Goal: Transaction & Acquisition: Purchase product/service

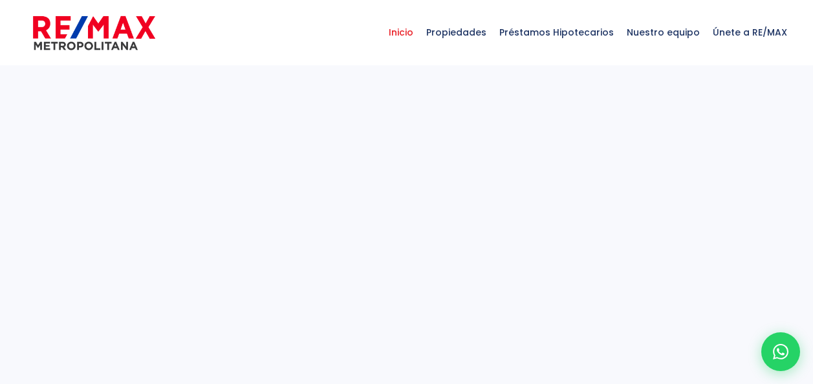
select select
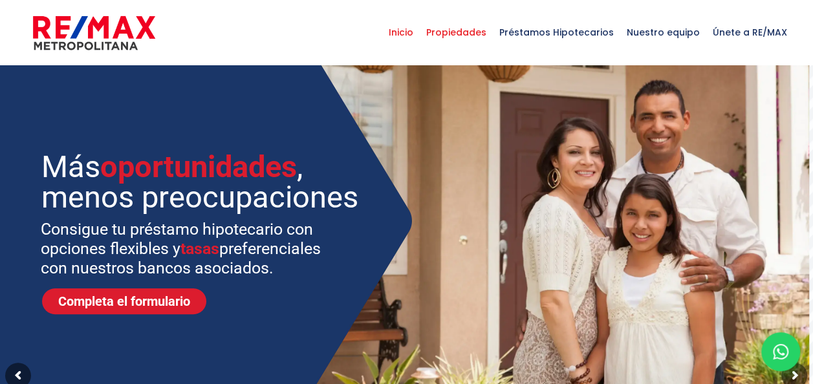
click at [468, 25] on span "Propiedades" at bounding box center [456, 32] width 73 height 39
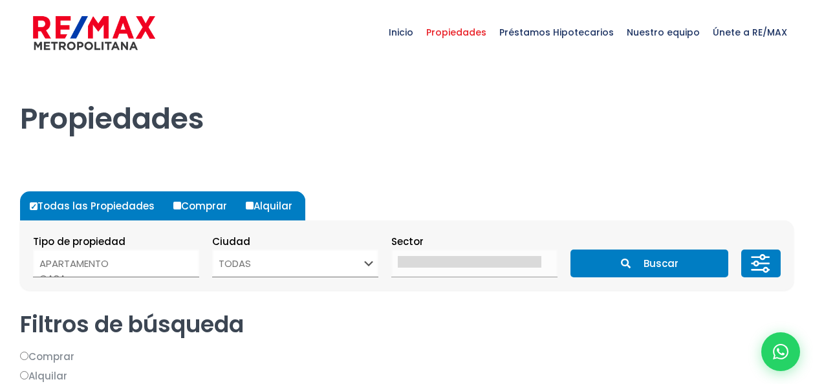
select select
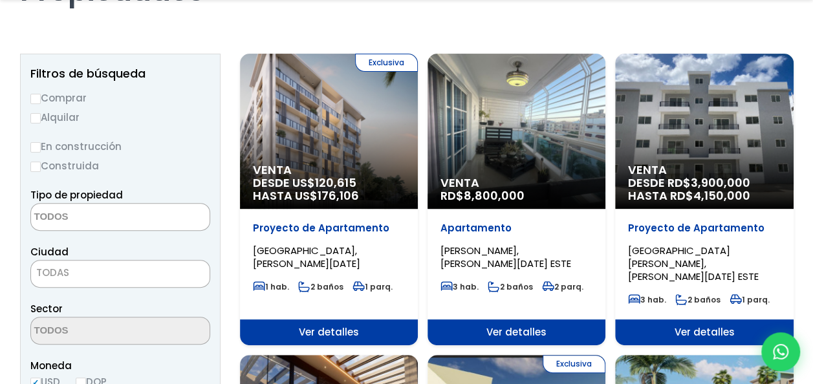
scroll to position [145, 0]
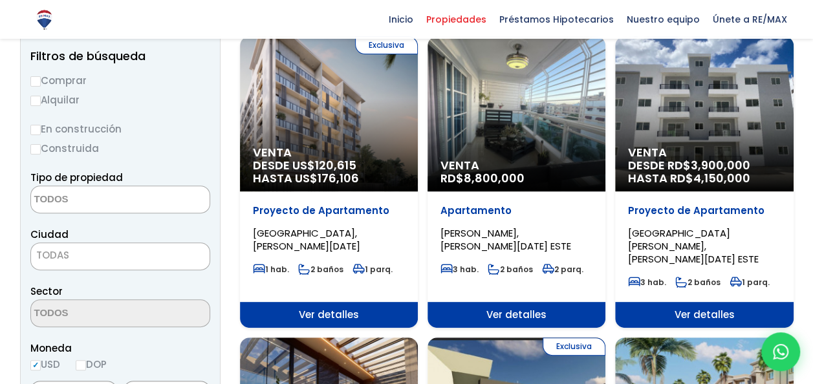
click at [38, 80] on input "Comprar" at bounding box center [35, 81] width 10 height 10
radio input "true"
click at [74, 205] on textarea "Search" at bounding box center [94, 200] width 126 height 28
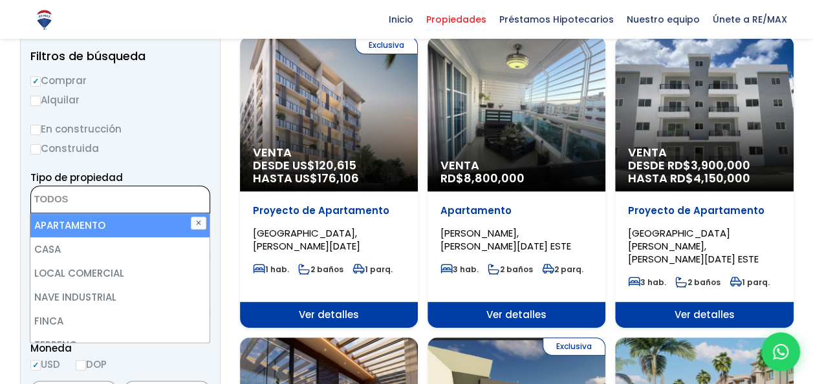
click at [85, 229] on li "APARTAMENTO" at bounding box center [119, 226] width 179 height 24
select select "apartment"
click at [123, 221] on li "APARTAMENTO" at bounding box center [119, 226] width 179 height 24
select select "apartment"
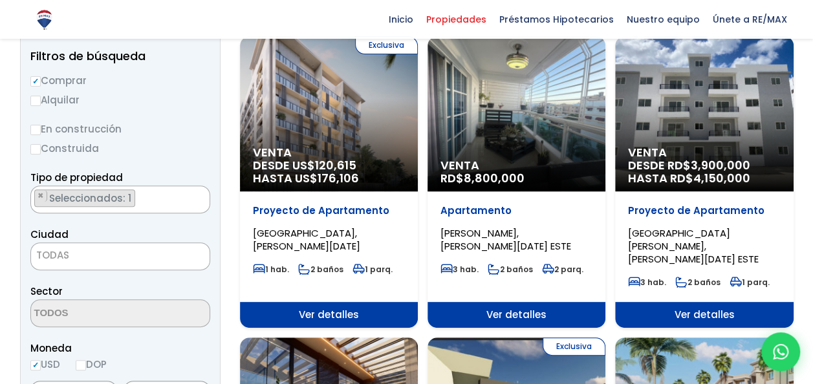
click at [164, 146] on label "Construida" at bounding box center [120, 148] width 180 height 16
click at [0, 0] on input "Construida" at bounding box center [0, 0] width 0 height 0
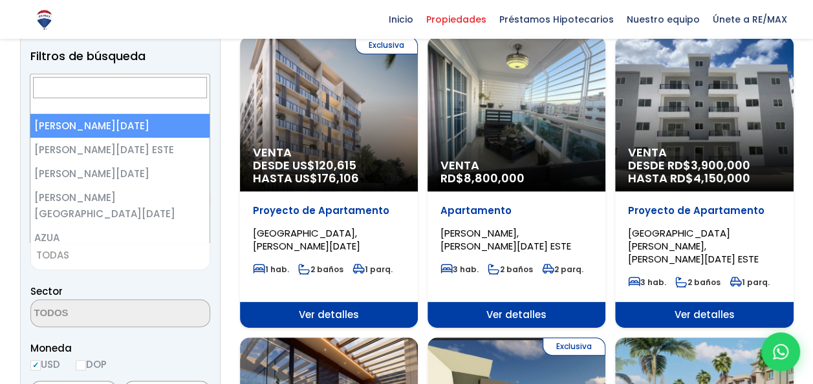
scroll to position [144, 0]
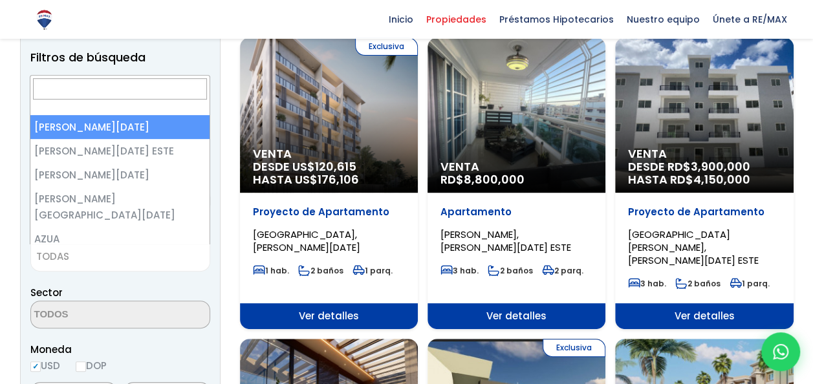
click at [100, 254] on span "TODAS" at bounding box center [120, 257] width 179 height 18
select select "1"
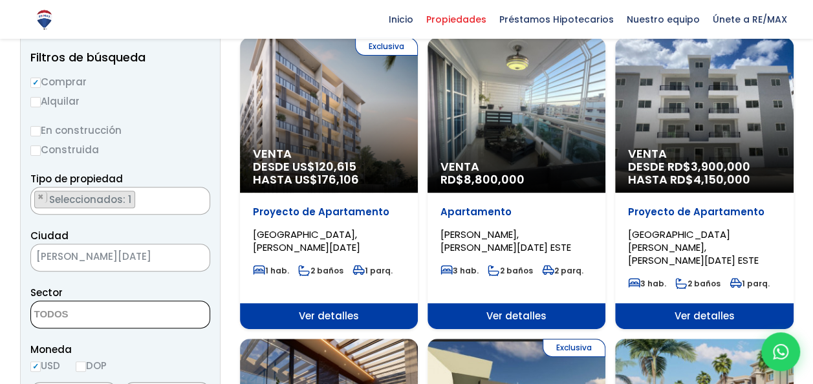
click at [115, 313] on textarea "Search" at bounding box center [94, 316] width 126 height 28
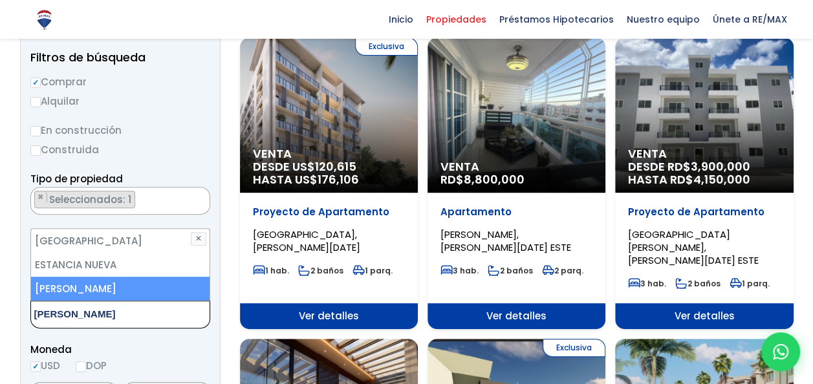
type textarea "eva"
click at [123, 283] on li "[PERSON_NAME]" at bounding box center [120, 289] width 179 height 24
select select "155"
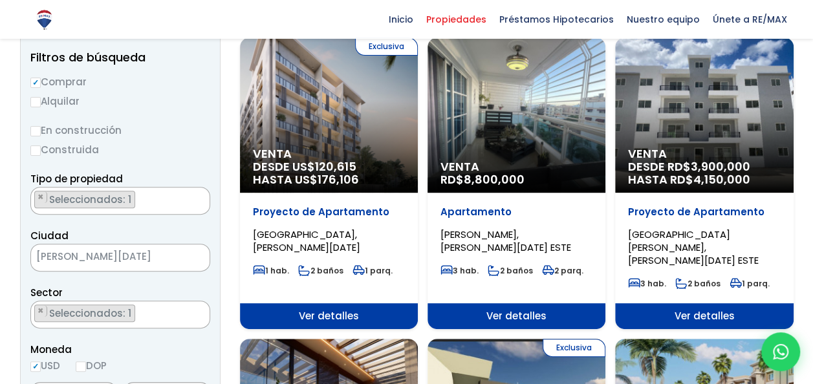
click at [171, 342] on span "Moneda" at bounding box center [120, 350] width 180 height 16
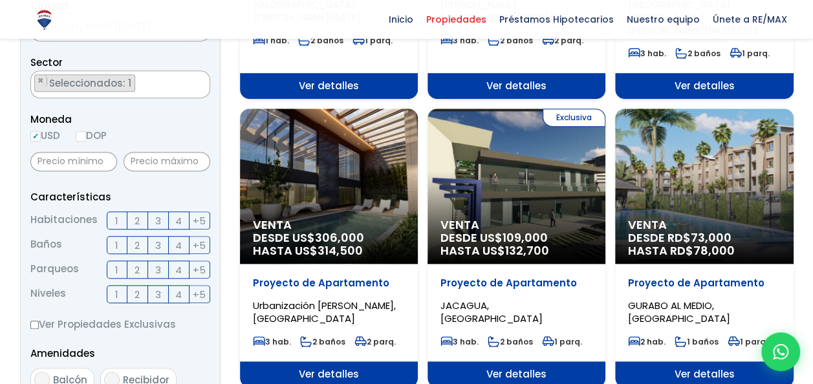
scroll to position [377, 0]
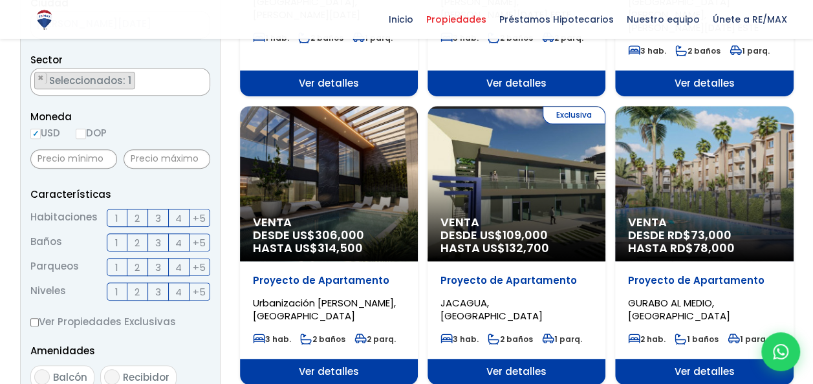
click at [156, 221] on span "3" at bounding box center [158, 218] width 6 height 16
click at [0, 0] on input "3" at bounding box center [0, 0] width 0 height 0
click at [74, 156] on input "text" at bounding box center [73, 158] width 87 height 19
type input "280,000"
click at [134, 157] on input "text" at bounding box center [167, 158] width 87 height 19
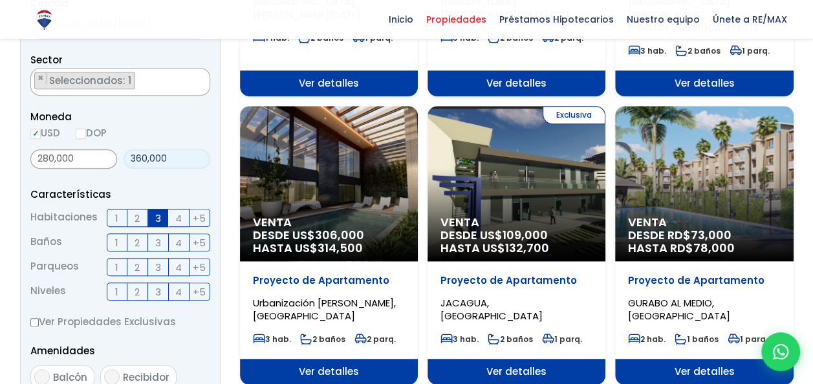
type input "360,000"
click at [75, 373] on span "Balcón" at bounding box center [70, 378] width 34 height 14
click at [50, 373] on input "Balcón" at bounding box center [42, 377] width 16 height 16
checkbox input "true"
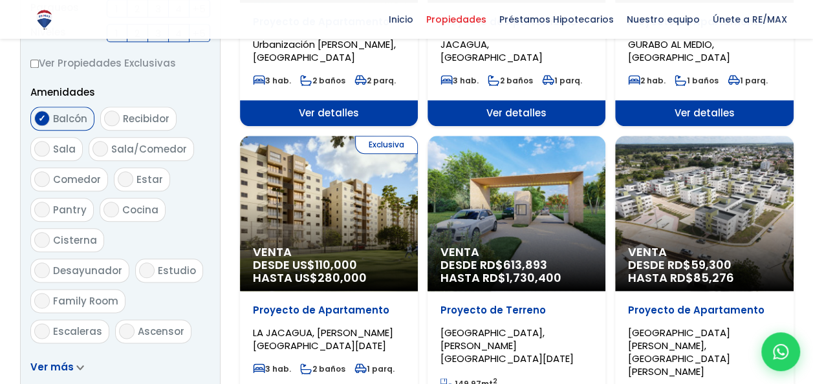
scroll to position [643, 0]
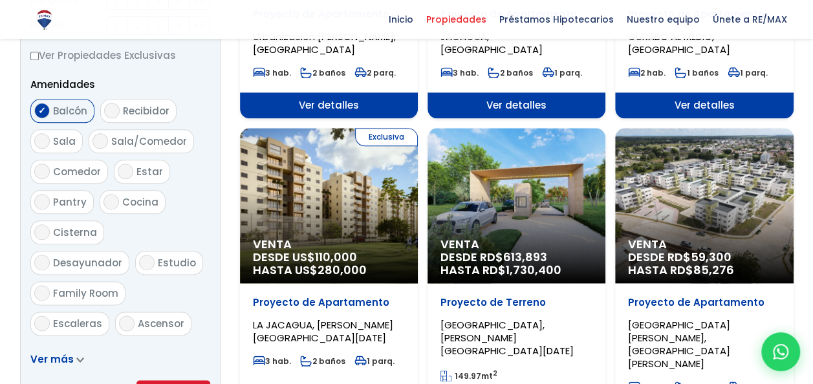
click at [43, 142] on input "Sala" at bounding box center [42, 141] width 16 height 16
checkbox input "true"
click at [45, 173] on input "Comedor" at bounding box center [42, 172] width 16 height 16
checkbox input "true"
click at [122, 195] on span "Cocina" at bounding box center [140, 202] width 36 height 14
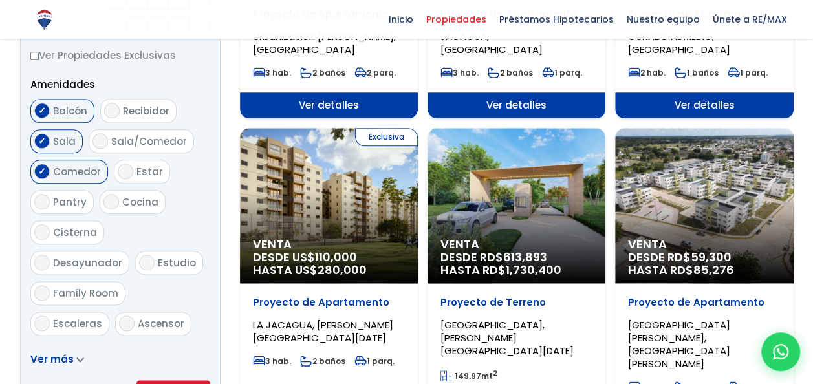
click at [119, 194] on input "Cocina" at bounding box center [112, 202] width 16 height 16
checkbox input "true"
click at [129, 172] on input "Estar" at bounding box center [126, 172] width 16 height 16
checkbox input "true"
click at [107, 143] on label "Sala/Comedor" at bounding box center [141, 141] width 105 height 24
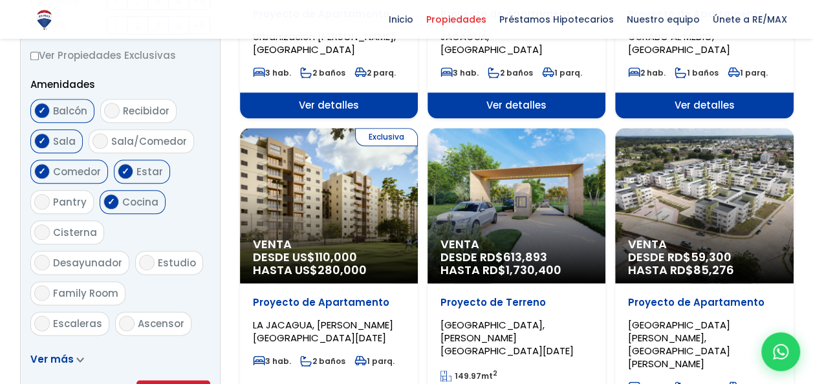
click at [107, 143] on input "Sala/Comedor" at bounding box center [101, 141] width 16 height 16
checkbox input "true"
click at [158, 256] on span "Estudio" at bounding box center [177, 263] width 38 height 14
click at [139, 255] on input "Estudio" at bounding box center [147, 263] width 16 height 16
checkbox input "true"
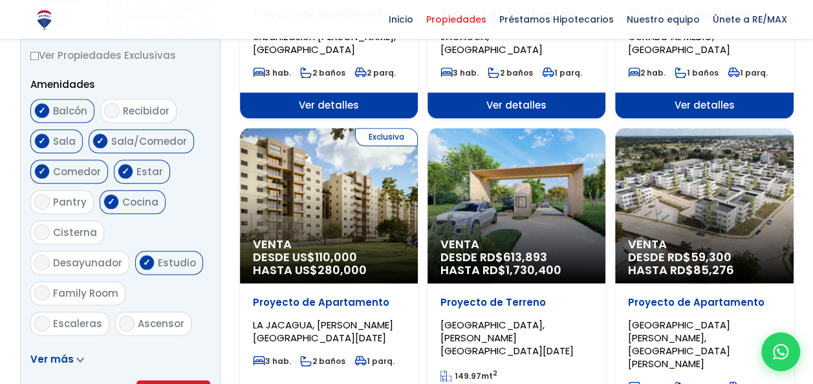
click at [118, 287] on span "Family Room" at bounding box center [85, 294] width 65 height 14
click at [50, 285] on input "Family Room" at bounding box center [42, 293] width 16 height 16
checkbox input "true"
click at [149, 317] on span "Ascensor" at bounding box center [161, 324] width 47 height 14
click at [135, 316] on input "Ascensor" at bounding box center [127, 324] width 16 height 16
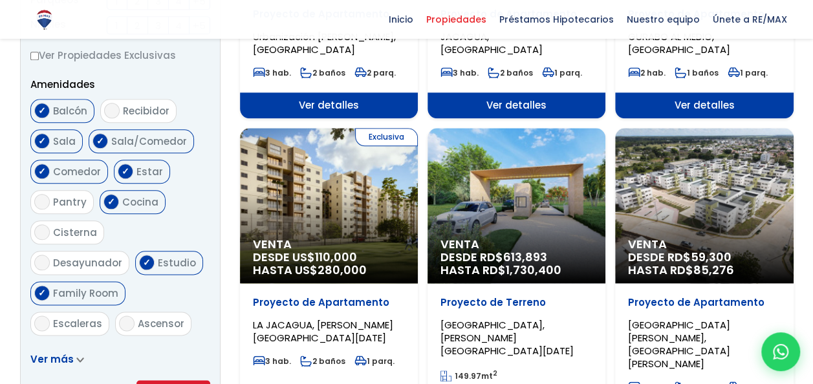
checkbox input "true"
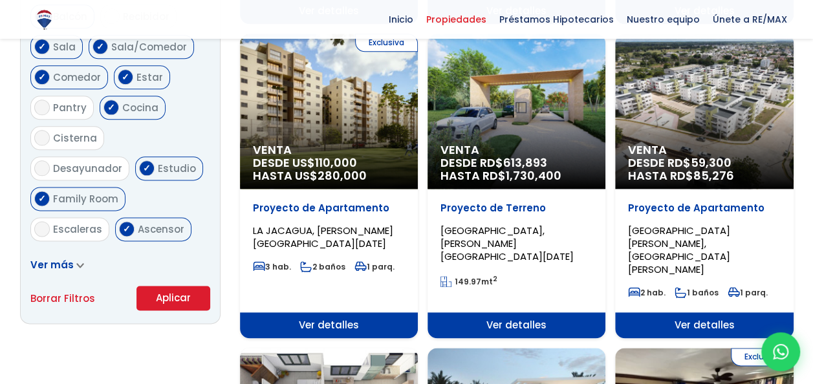
scroll to position [791, 0]
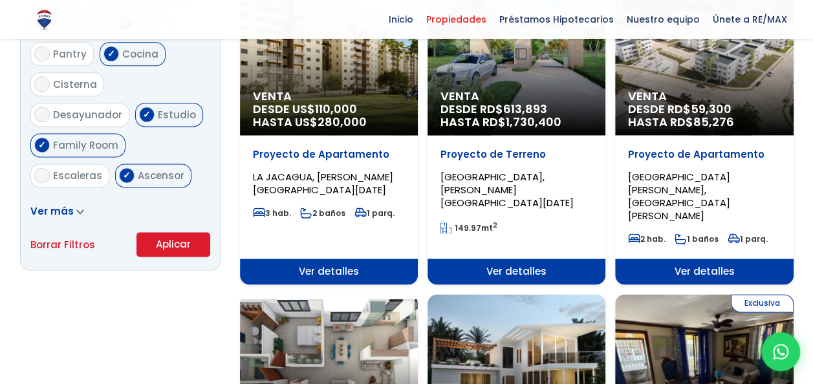
click at [192, 248] on button "Aplicar" at bounding box center [174, 244] width 74 height 25
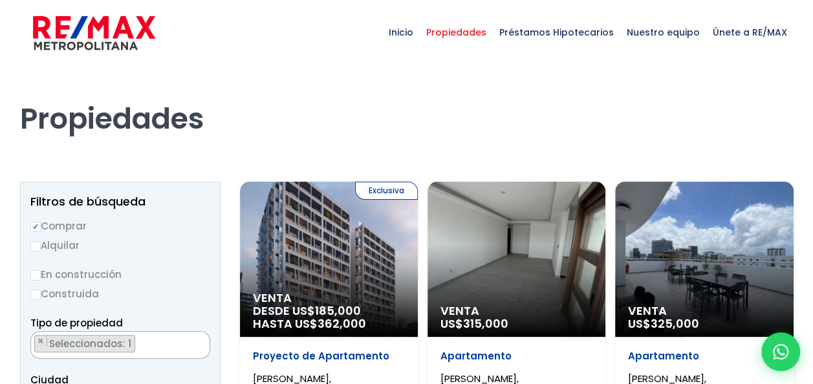
select select "155"
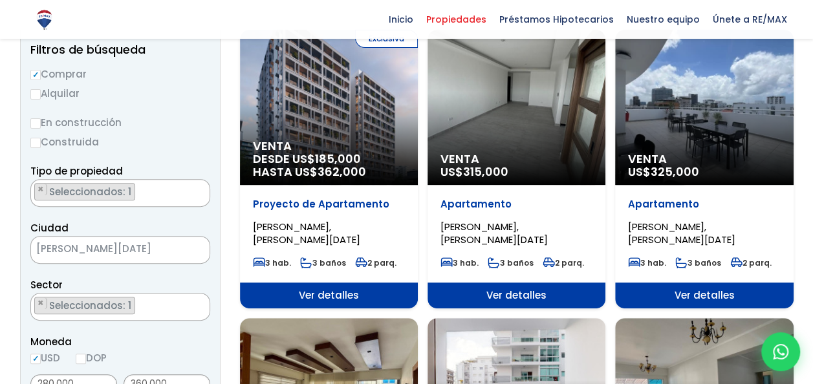
scroll to position [159, 0]
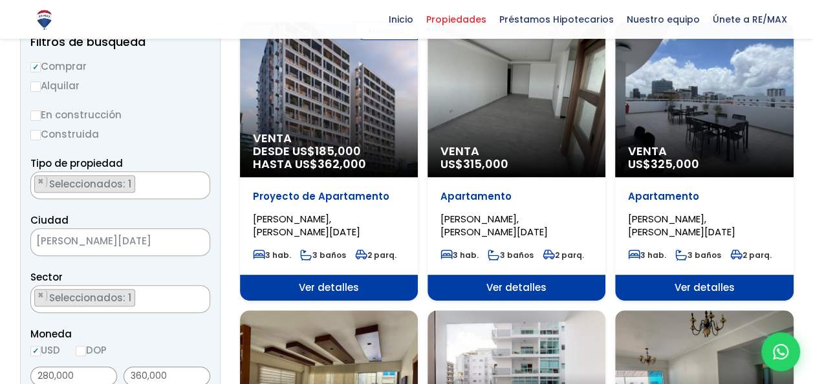
click at [418, 115] on div "Venta US$ 325,000" at bounding box center [329, 99] width 178 height 155
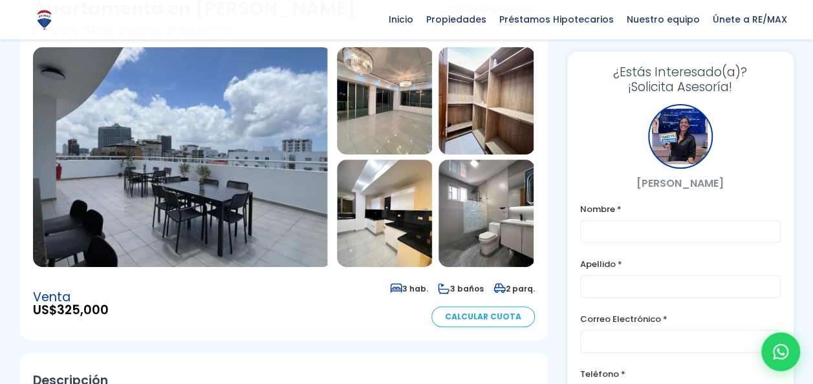
scroll to position [110, 0]
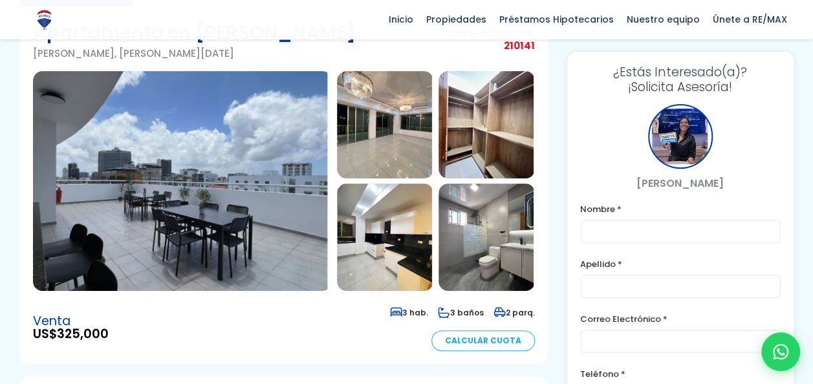
click at [374, 148] on img at bounding box center [385, 124] width 96 height 107
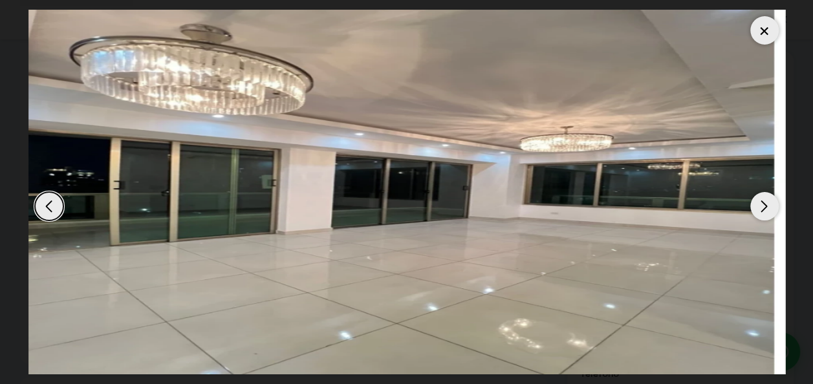
click at [763, 201] on div "Next slide" at bounding box center [765, 206] width 28 height 28
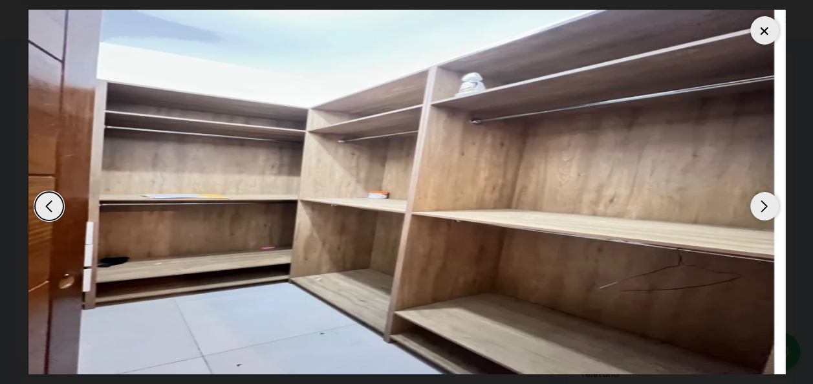
click at [763, 201] on div "Next slide" at bounding box center [765, 206] width 28 height 28
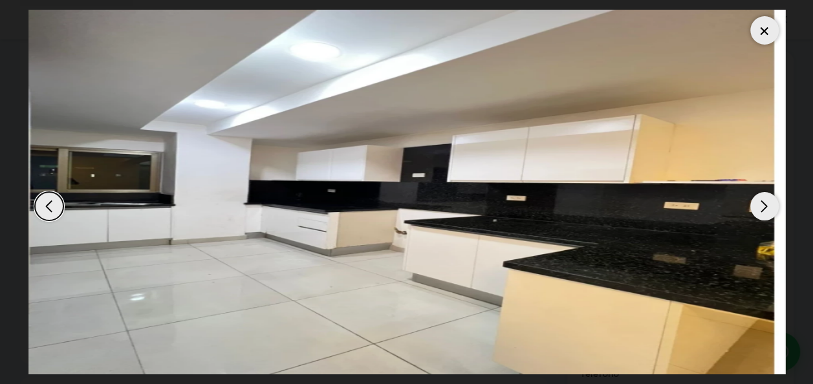
click at [763, 201] on div "Next slide" at bounding box center [765, 206] width 28 height 28
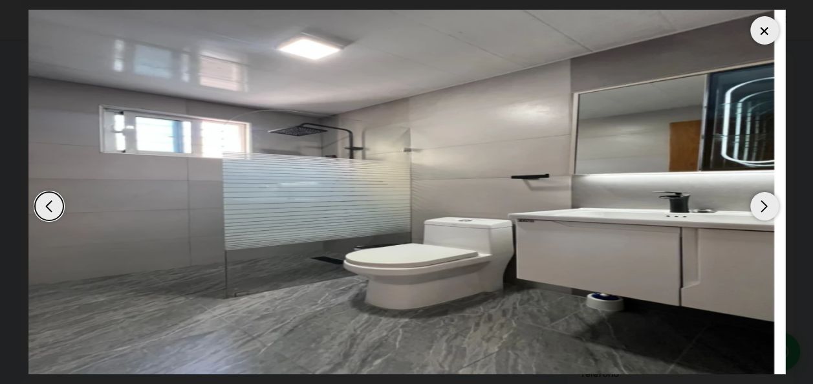
click at [763, 201] on div "Next slide" at bounding box center [765, 206] width 28 height 28
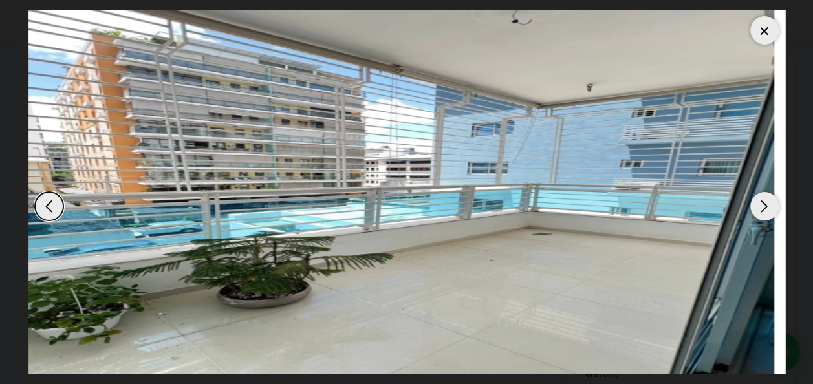
click at [763, 201] on div "Next slide" at bounding box center [765, 206] width 28 height 28
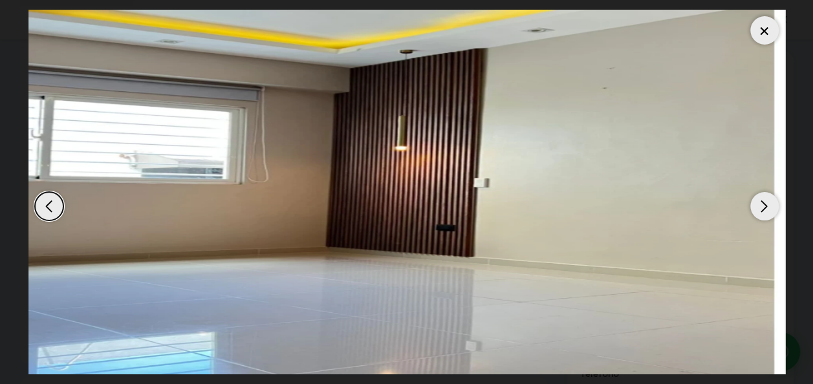
click at [763, 201] on div "Next slide" at bounding box center [765, 206] width 28 height 28
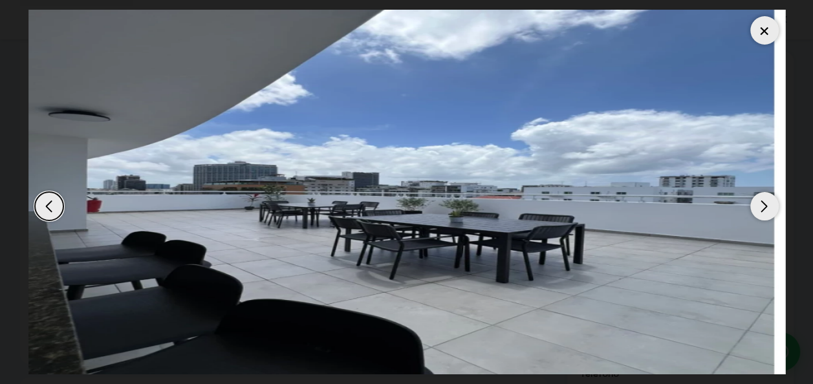
click at [763, 201] on div "Next slide" at bounding box center [765, 206] width 28 height 28
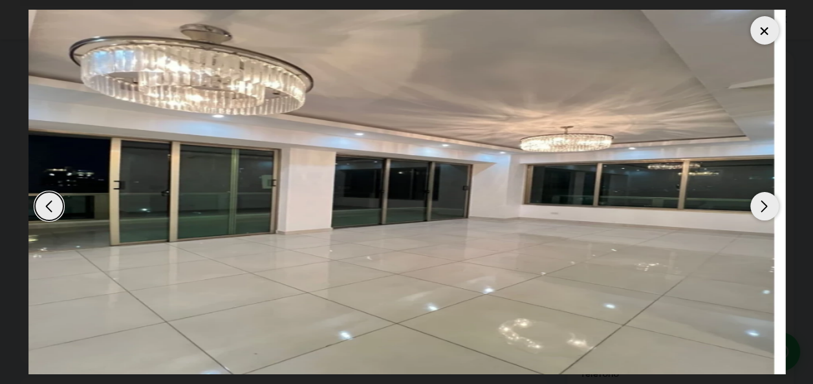
click at [761, 39] on div at bounding box center [765, 30] width 28 height 28
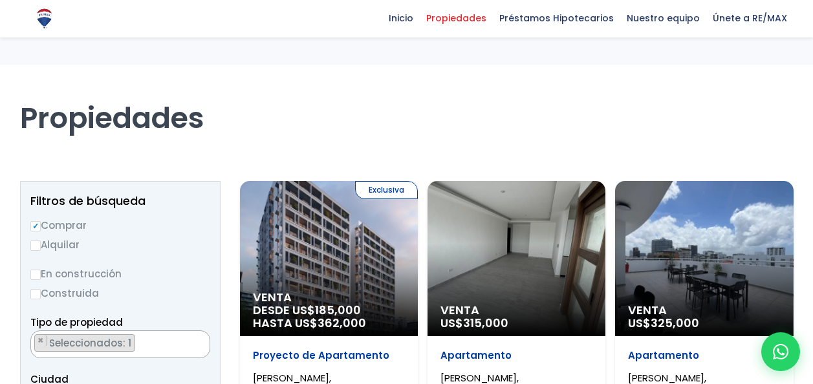
scroll to position [159, 0]
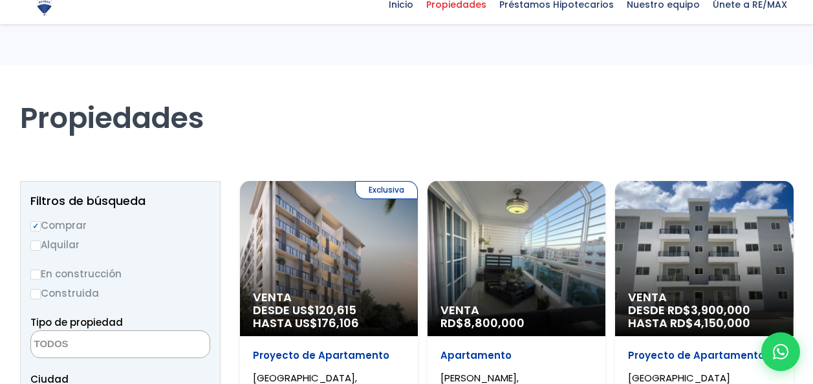
select select "1"
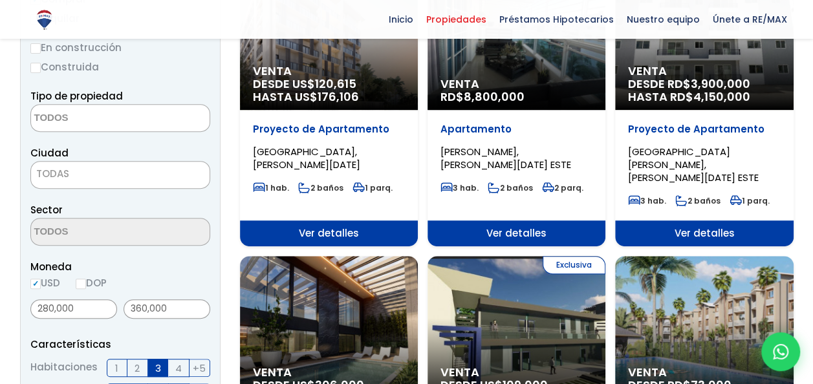
scroll to position [232, 0]
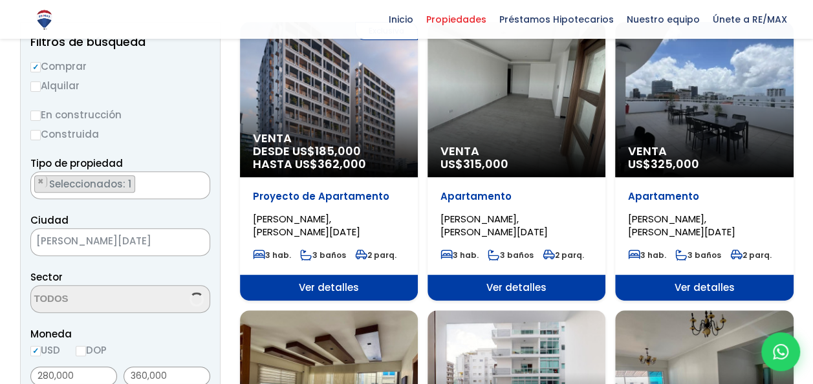
scroll to position [1232, 0]
select select "155"
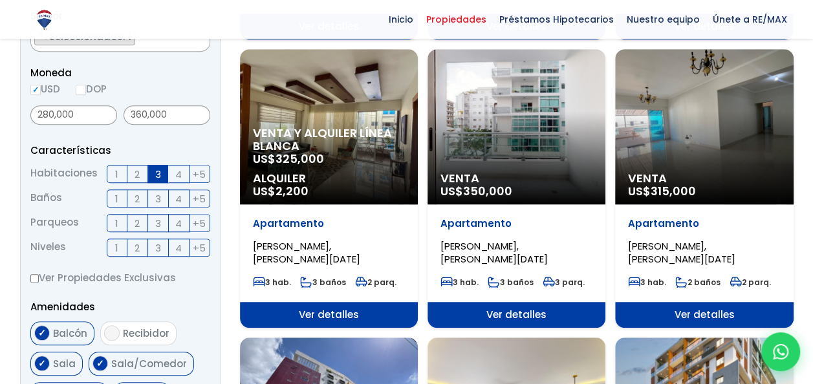
scroll to position [423, 0]
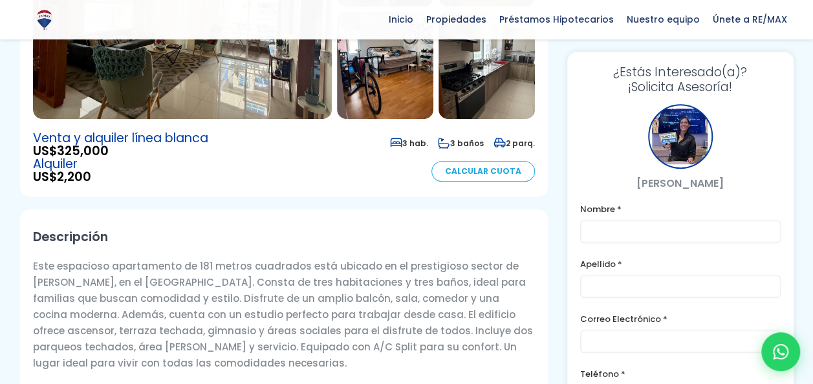
scroll to position [91, 0]
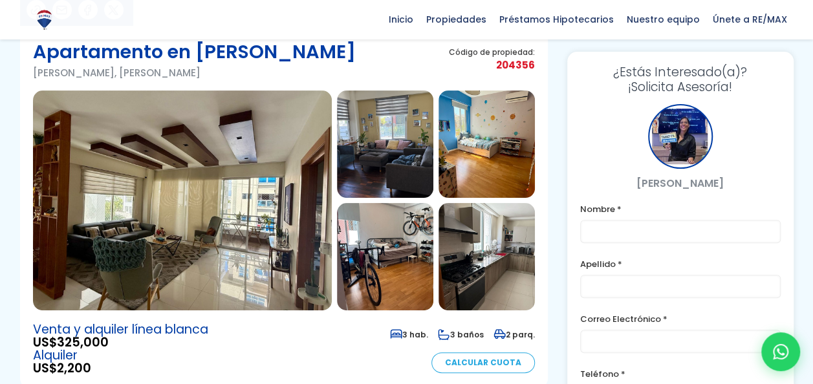
click at [170, 256] on img at bounding box center [182, 201] width 299 height 220
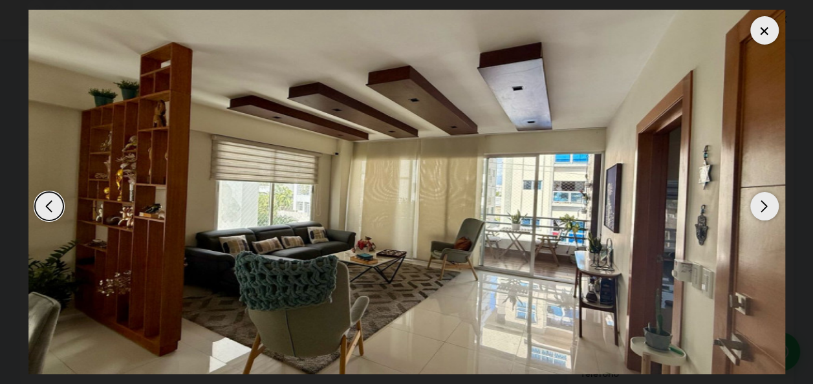
click at [766, 208] on div "Next slide" at bounding box center [765, 206] width 28 height 28
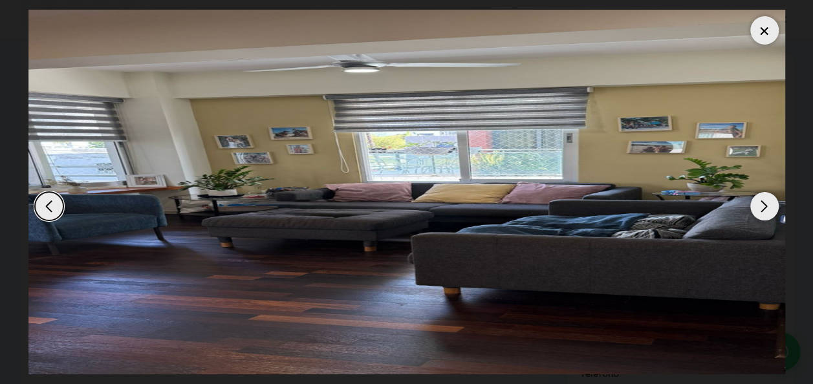
click at [766, 208] on div "Next slide" at bounding box center [765, 206] width 28 height 28
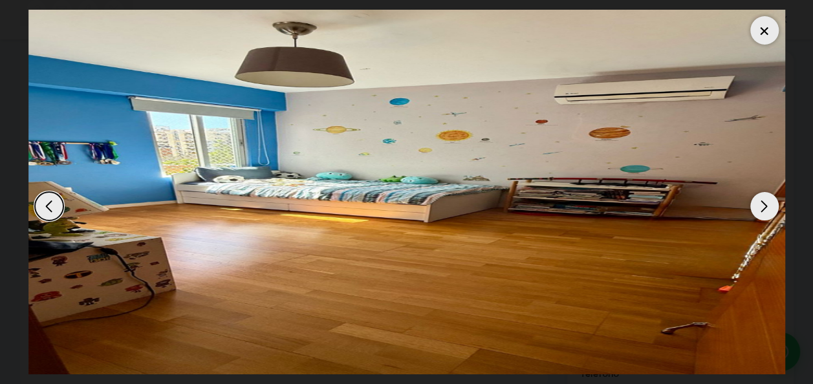
click at [766, 208] on div "Next slide" at bounding box center [765, 206] width 28 height 28
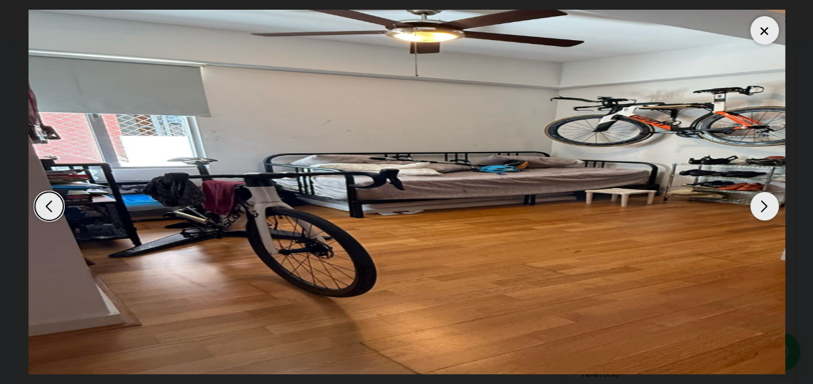
click at [766, 208] on div "Next slide" at bounding box center [765, 206] width 28 height 28
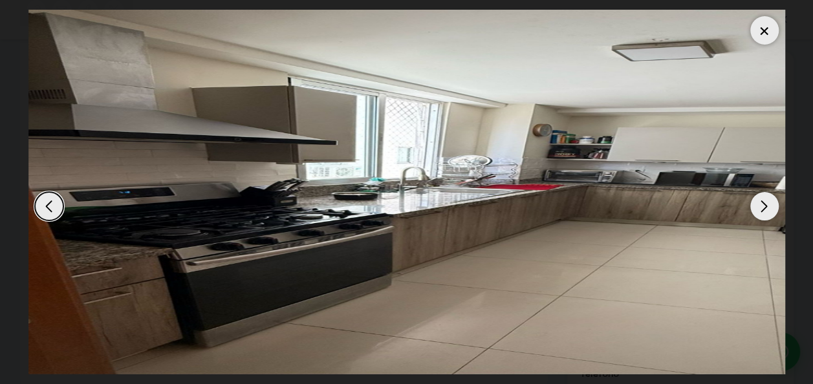
click at [760, 27] on div at bounding box center [765, 30] width 28 height 28
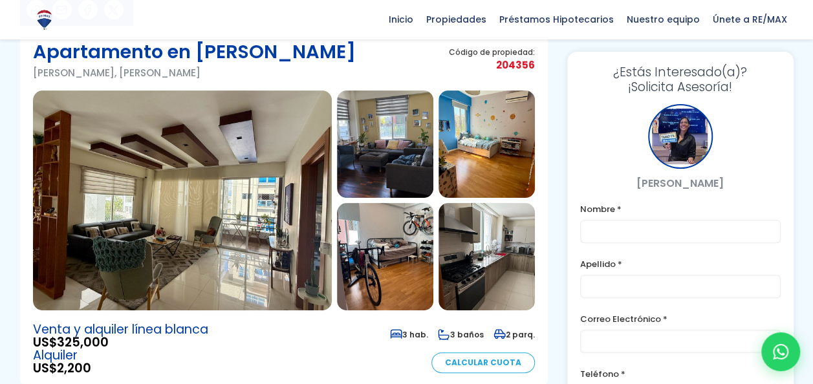
click at [374, 280] on img at bounding box center [385, 256] width 96 height 107
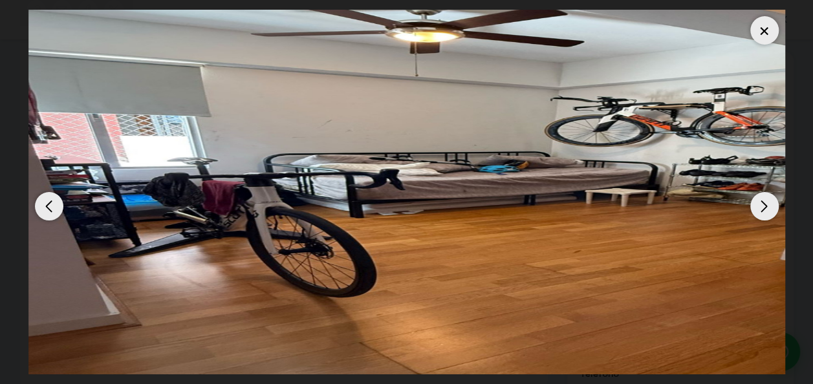
click at [758, 30] on div at bounding box center [765, 30] width 28 height 28
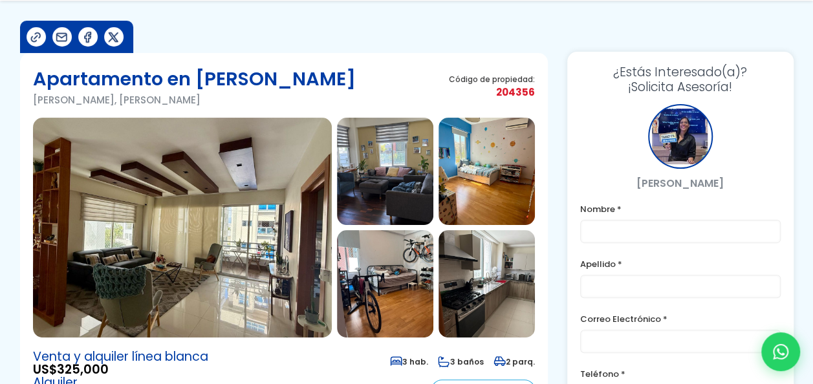
scroll to position [70, 0]
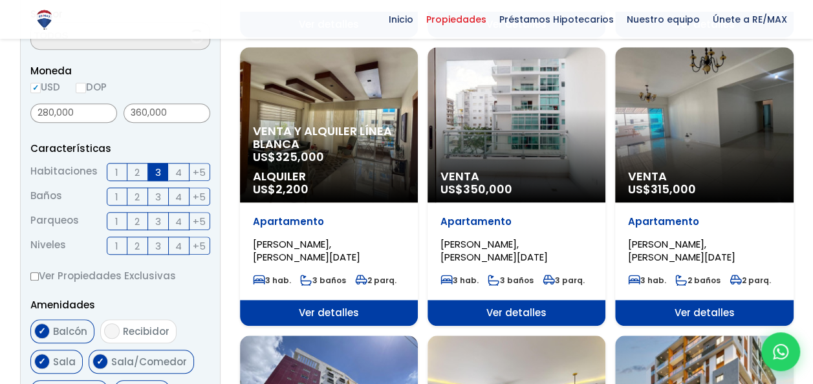
scroll to position [1232, 0]
select select "155"
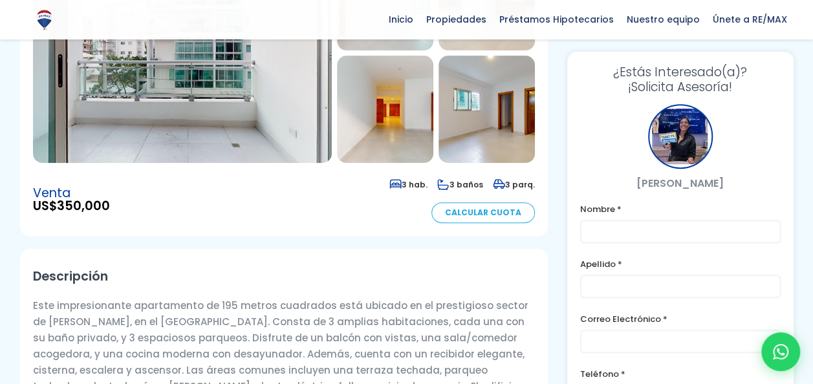
scroll to position [57, 0]
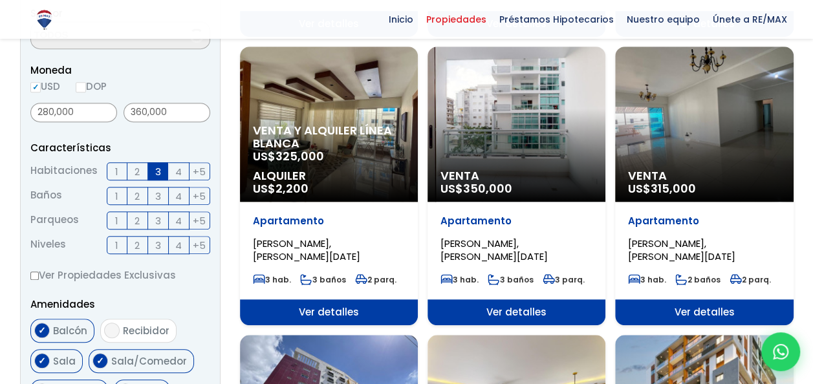
select select "155"
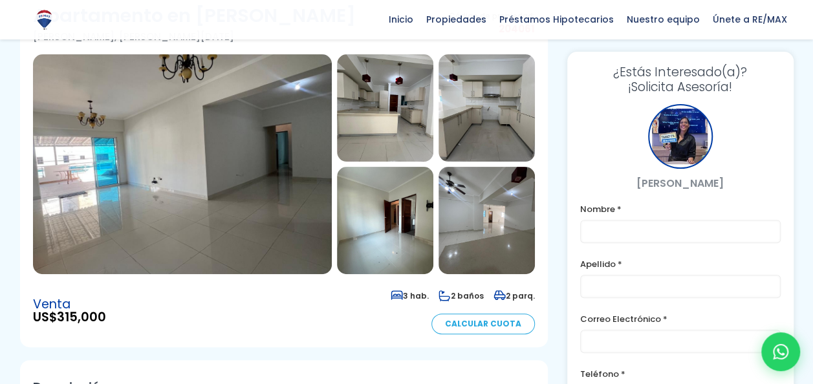
scroll to position [129, 0]
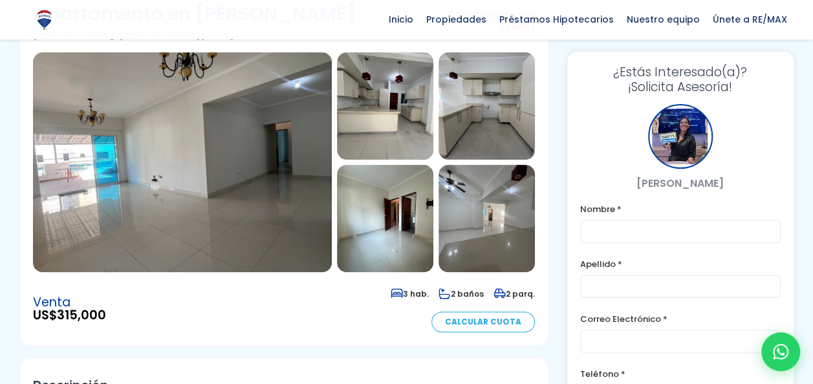
click at [233, 177] on img at bounding box center [182, 162] width 299 height 220
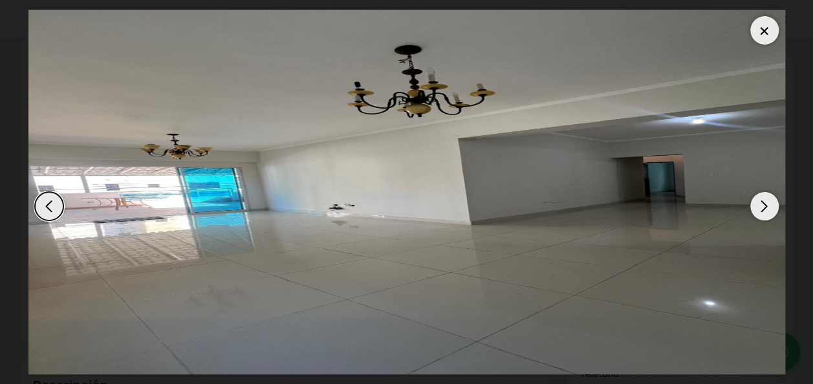
click at [760, 217] on div "Next slide" at bounding box center [765, 206] width 28 height 28
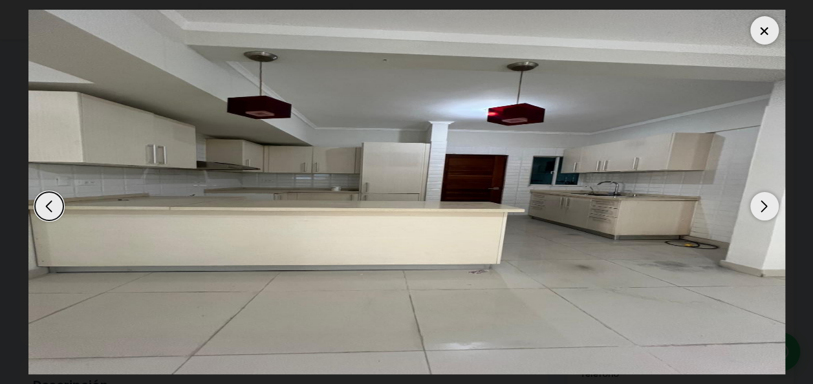
click at [760, 217] on div "Next slide" at bounding box center [765, 206] width 28 height 28
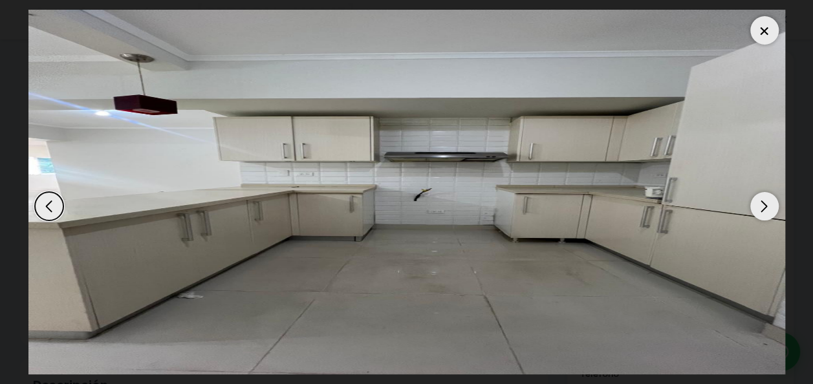
click at [760, 217] on div "Next slide" at bounding box center [765, 206] width 28 height 28
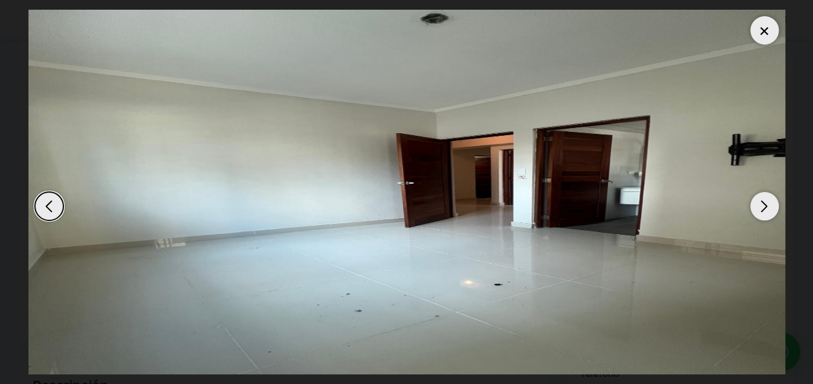
click at [760, 217] on div "Next slide" at bounding box center [765, 206] width 28 height 28
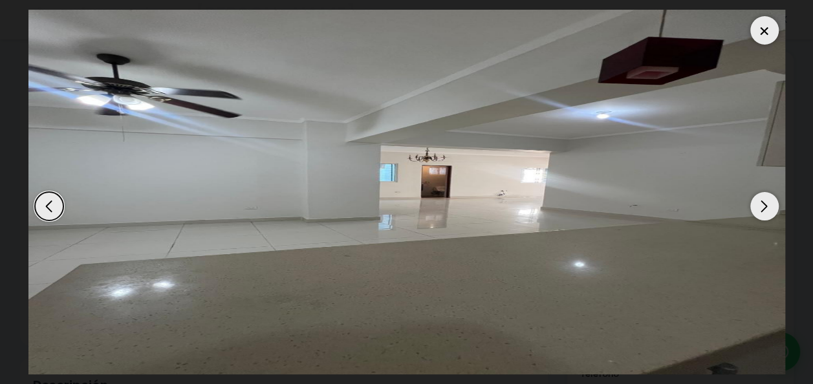
click at [760, 217] on div "Next slide" at bounding box center [765, 206] width 28 height 28
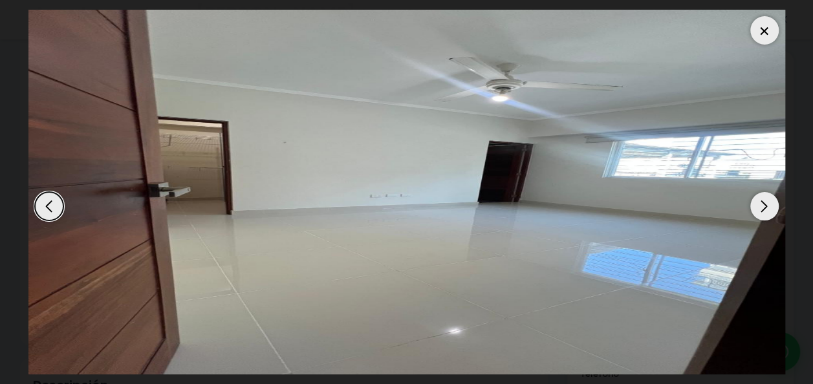
click at [760, 217] on div "Next slide" at bounding box center [765, 206] width 28 height 28
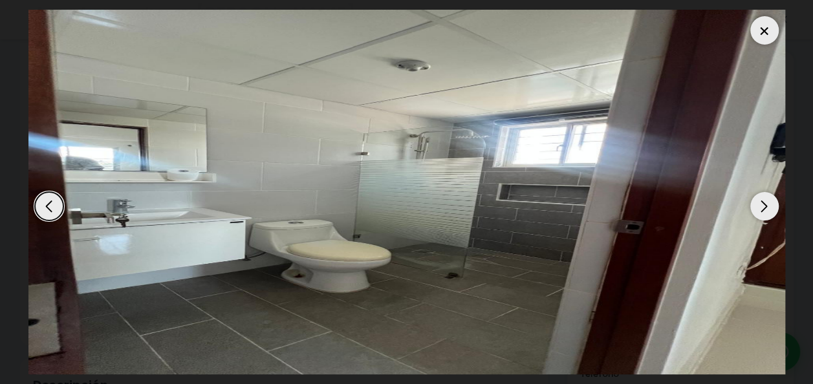
click at [765, 22] on div at bounding box center [765, 30] width 28 height 28
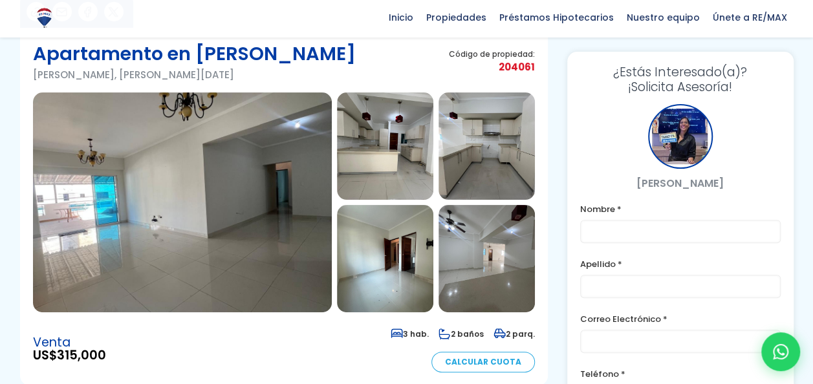
scroll to position [93, 0]
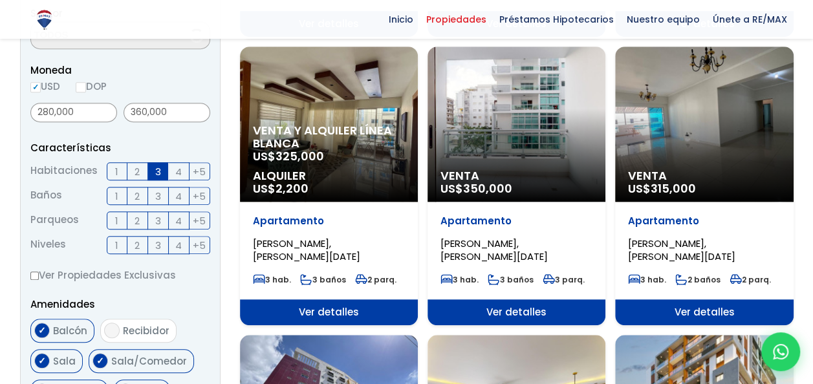
scroll to position [1232, 0]
select select "155"
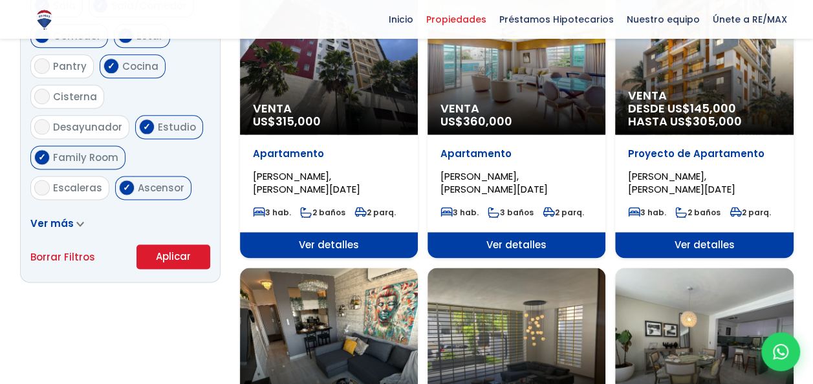
scroll to position [782, 0]
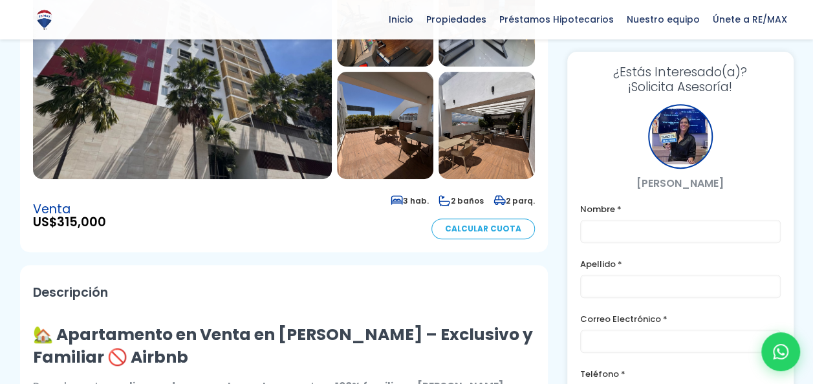
scroll to position [115, 0]
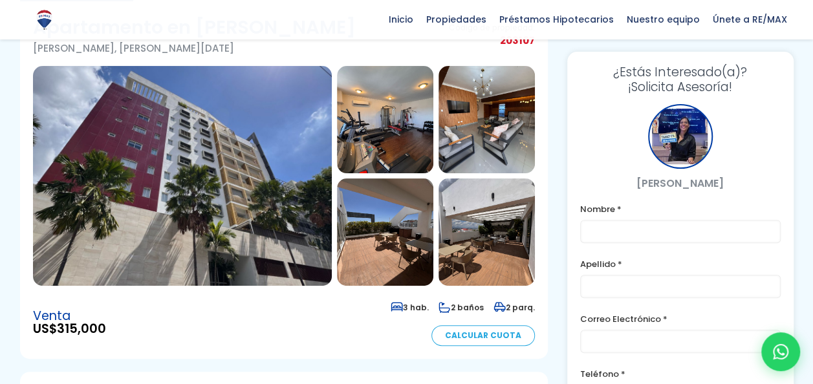
click at [236, 204] on img at bounding box center [182, 176] width 299 height 220
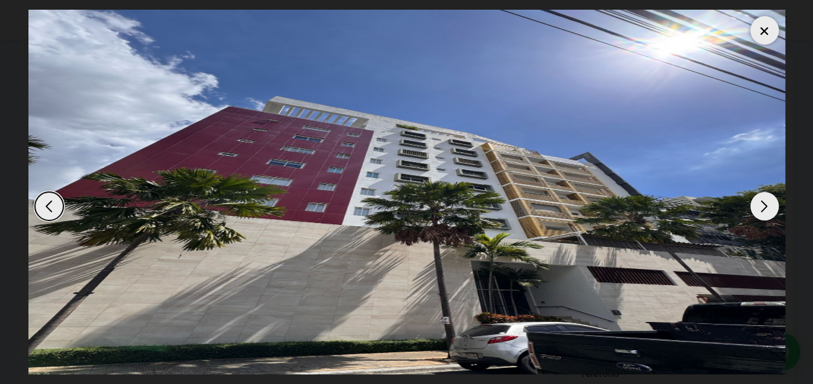
click at [767, 205] on div "Next slide" at bounding box center [765, 206] width 28 height 28
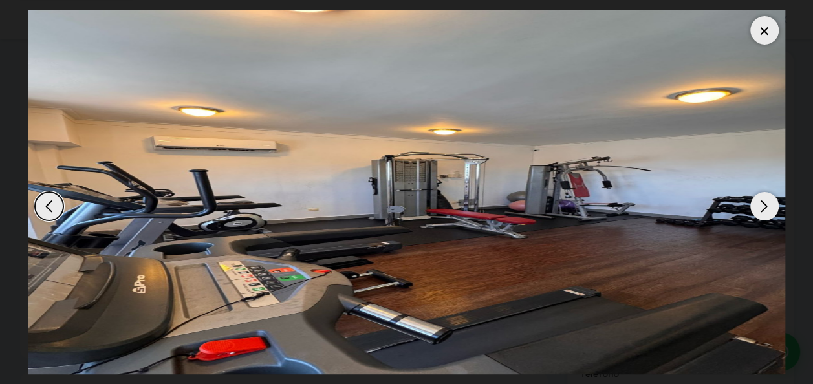
click at [767, 205] on div "Next slide" at bounding box center [765, 206] width 28 height 28
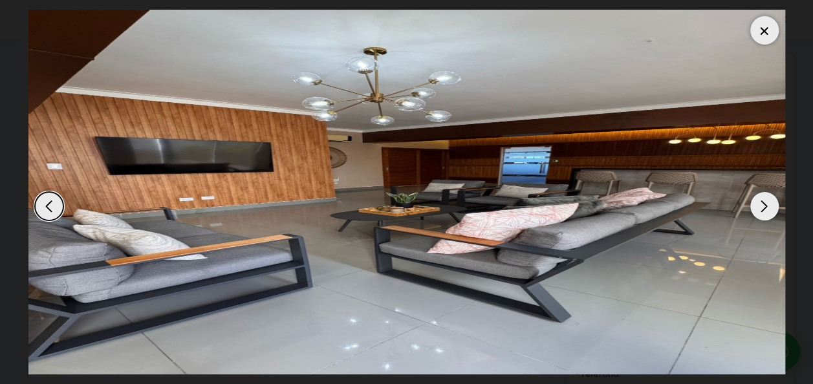
click at [767, 205] on div "Next slide" at bounding box center [765, 206] width 28 height 28
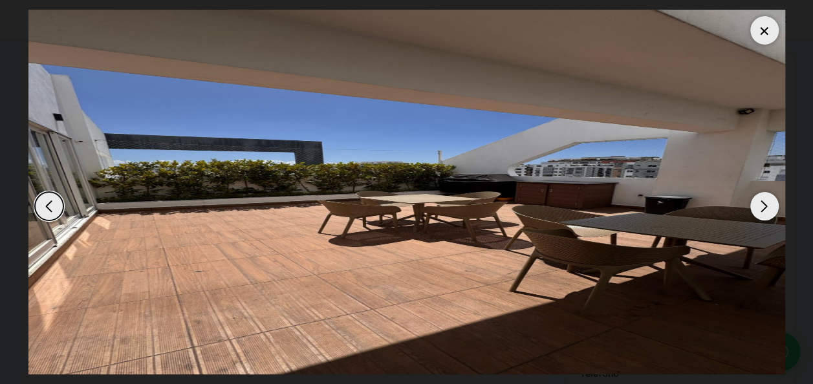
click at [767, 205] on div "Next slide" at bounding box center [765, 206] width 28 height 28
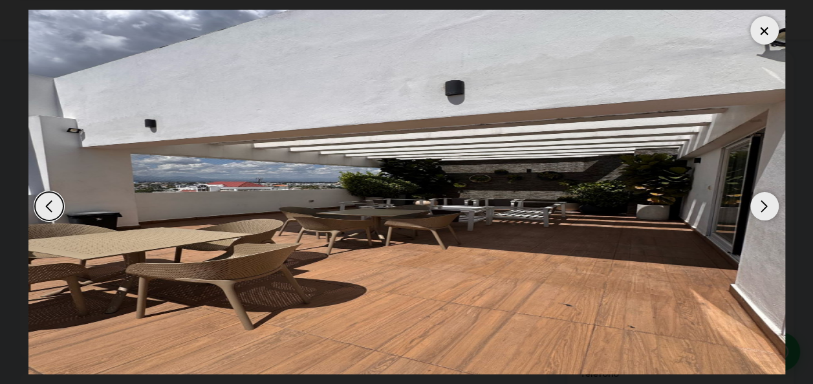
click at [767, 205] on div "Next slide" at bounding box center [765, 206] width 28 height 28
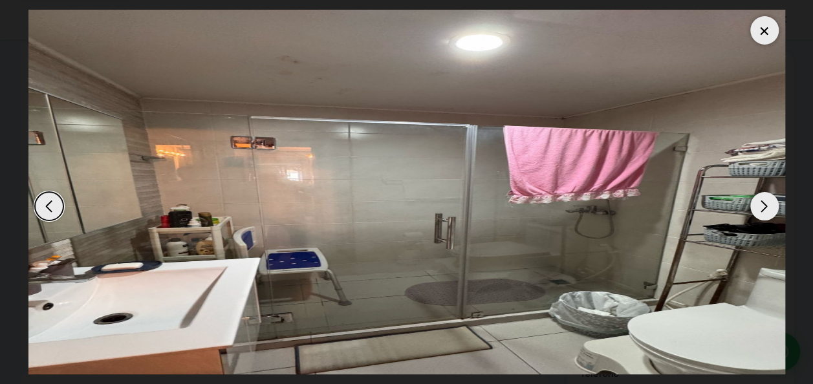
click at [767, 205] on div "Next slide" at bounding box center [765, 206] width 28 height 28
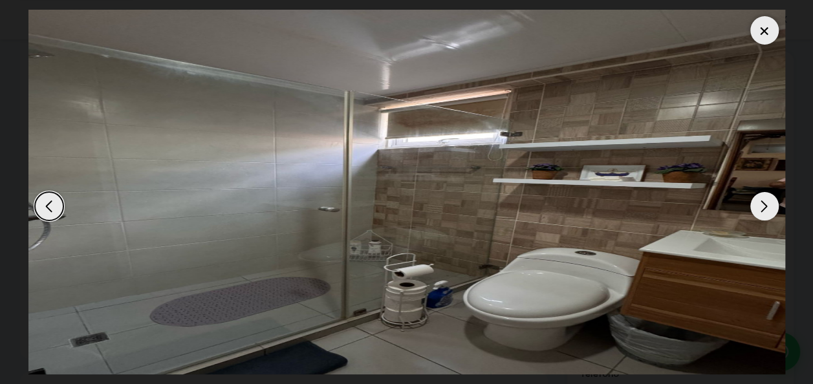
click at [767, 205] on div "Next slide" at bounding box center [765, 206] width 28 height 28
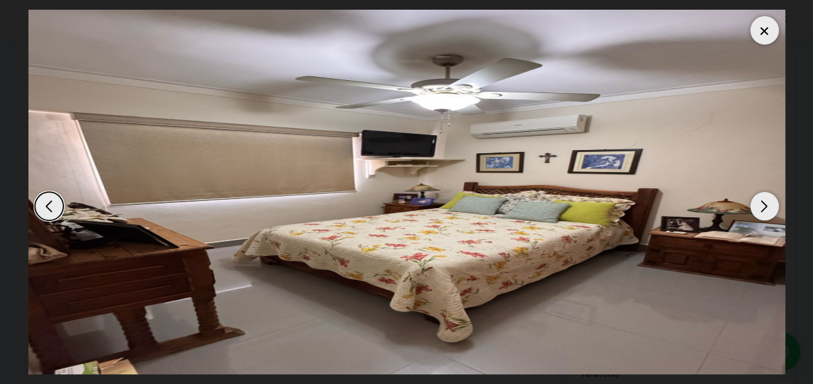
click at [767, 205] on div "Next slide" at bounding box center [765, 206] width 28 height 28
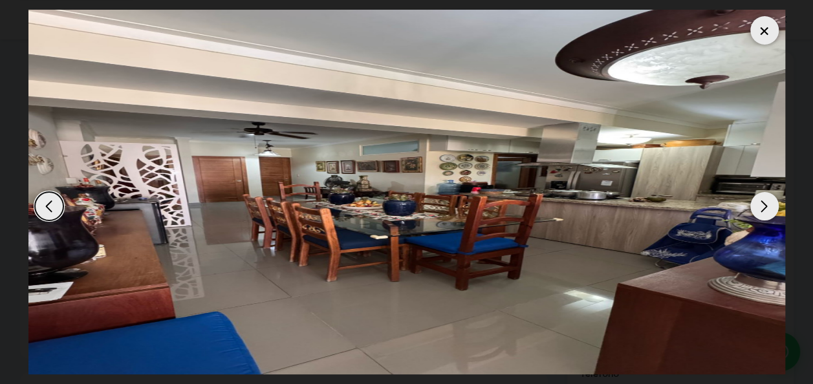
click at [767, 205] on div "Next slide" at bounding box center [765, 206] width 28 height 28
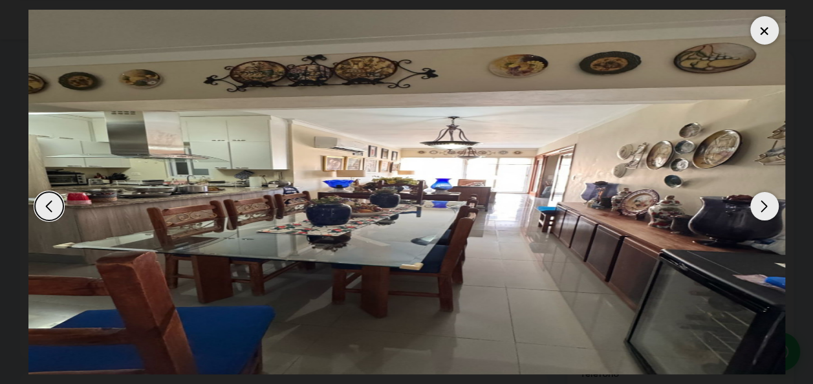
click at [767, 205] on div "Next slide" at bounding box center [765, 206] width 28 height 28
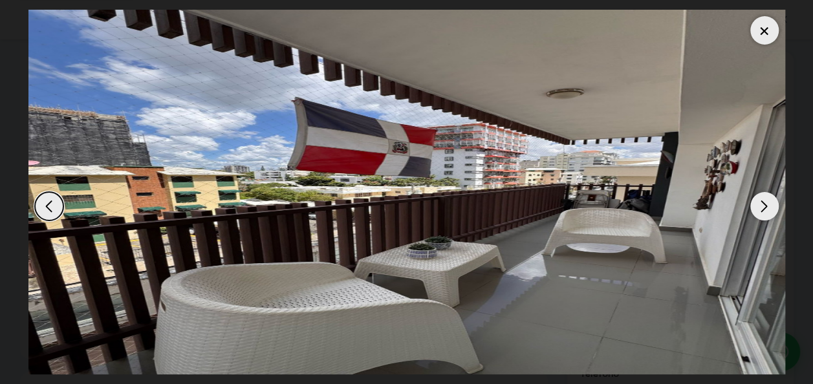
click at [767, 205] on div "Next slide" at bounding box center [765, 206] width 28 height 28
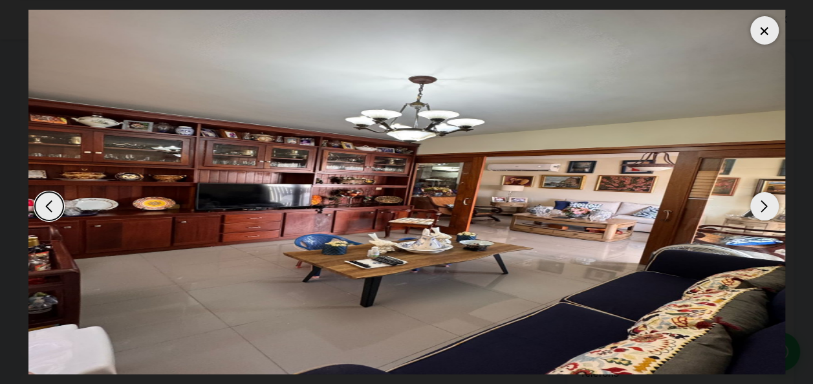
click at [760, 35] on div at bounding box center [765, 30] width 28 height 28
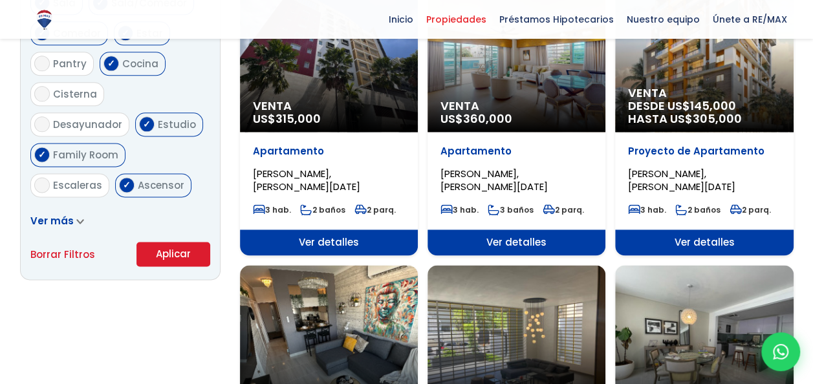
select select "155"
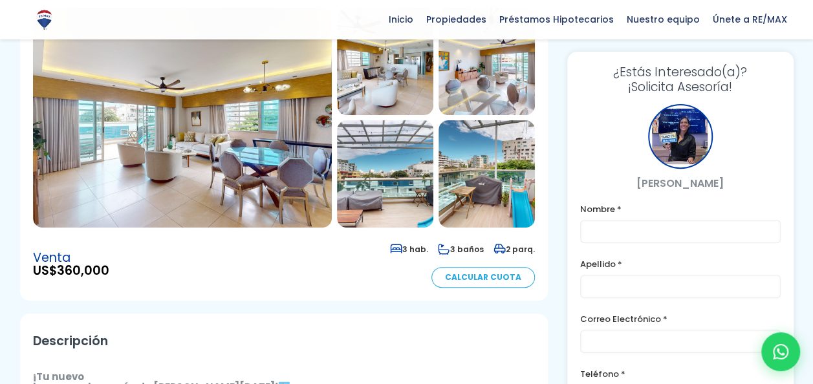
scroll to position [176, 0]
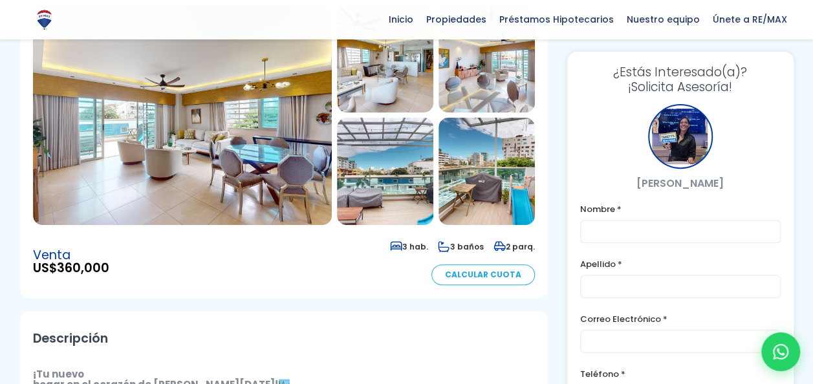
click at [236, 162] on img at bounding box center [182, 115] width 299 height 220
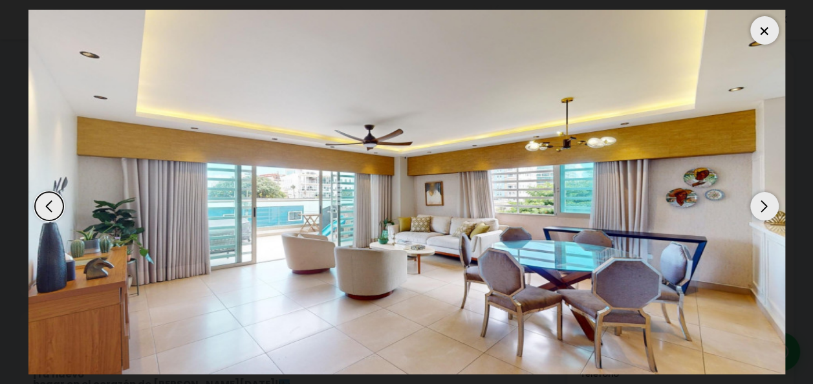
click at [764, 212] on div "Next slide" at bounding box center [765, 206] width 28 height 28
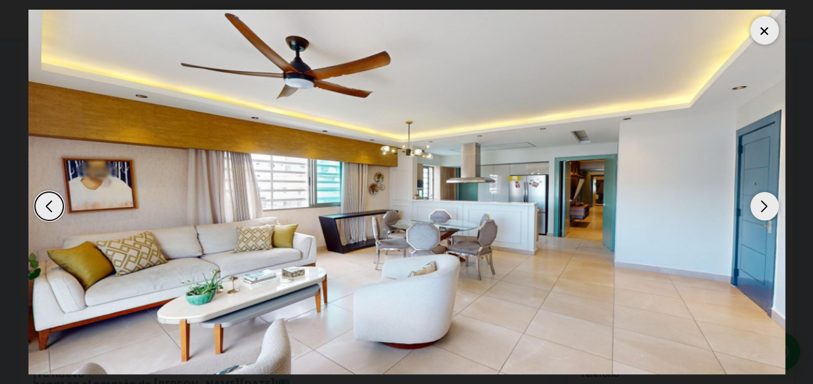
click at [769, 29] on div at bounding box center [765, 30] width 28 height 28
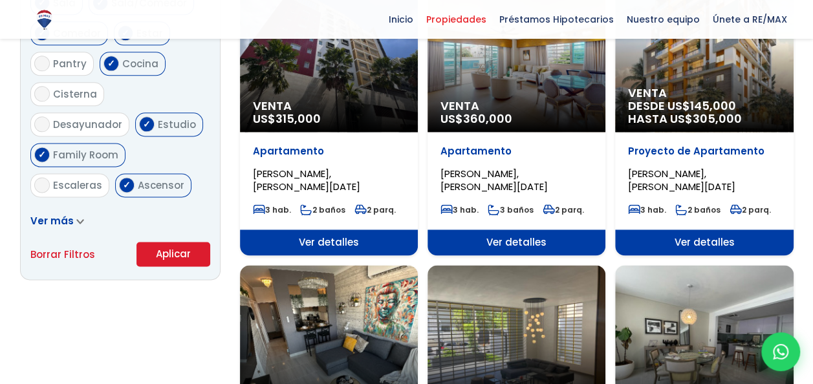
scroll to position [782, 0]
select select "155"
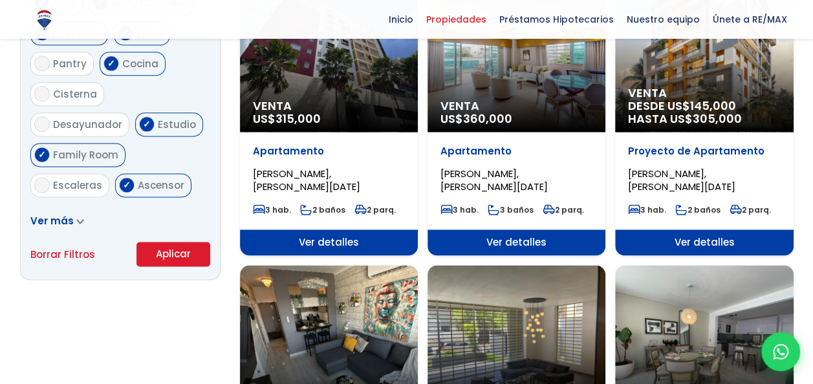
select select "155"
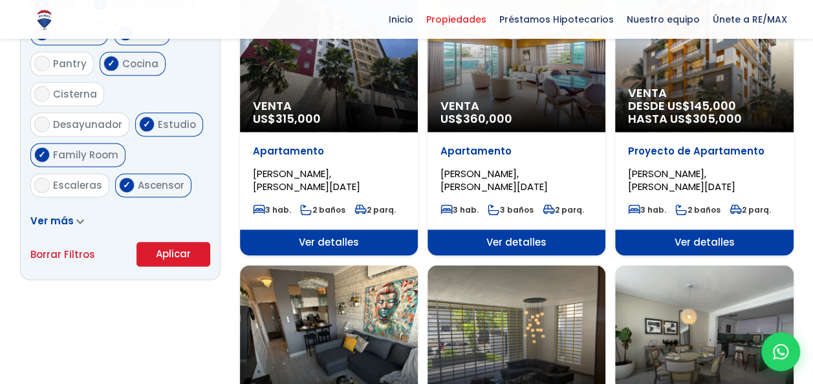
select select "155"
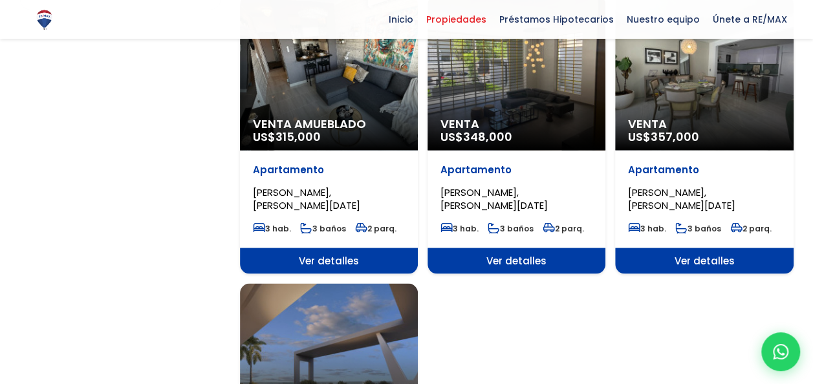
scroll to position [1055, 0]
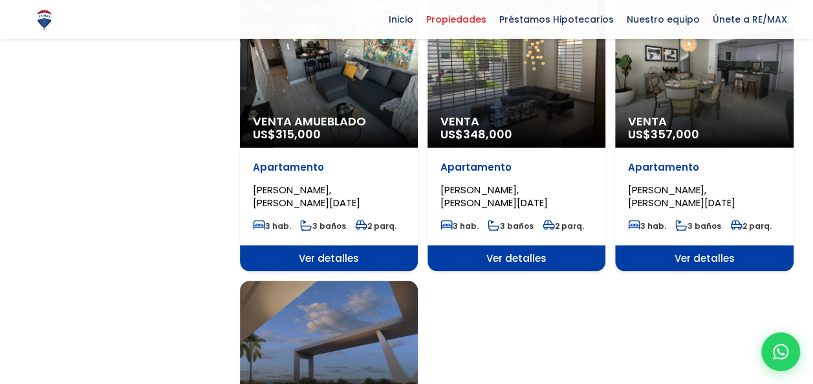
select select "155"
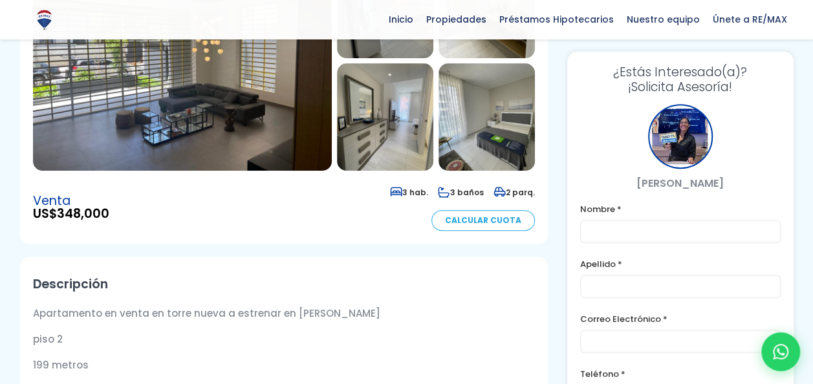
scroll to position [111, 0]
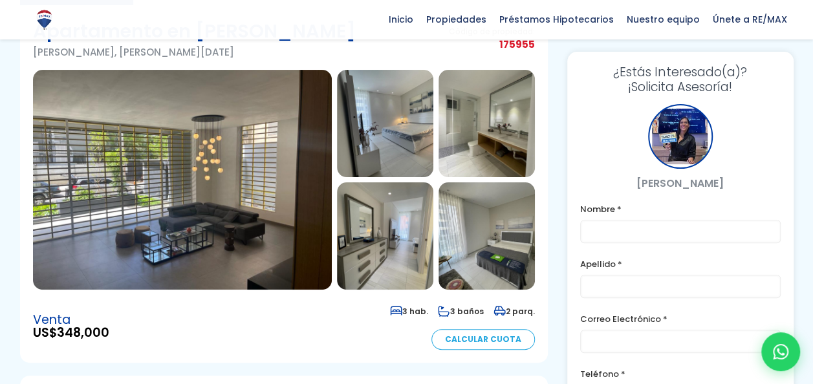
click at [277, 176] on img at bounding box center [182, 180] width 299 height 220
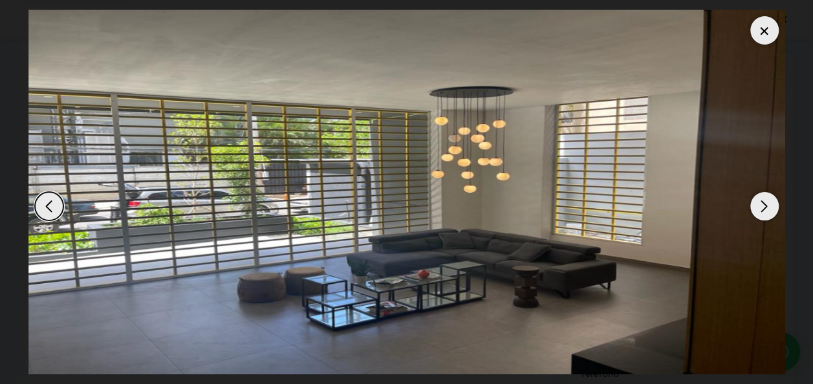
click at [764, 211] on div "Next slide" at bounding box center [765, 206] width 28 height 28
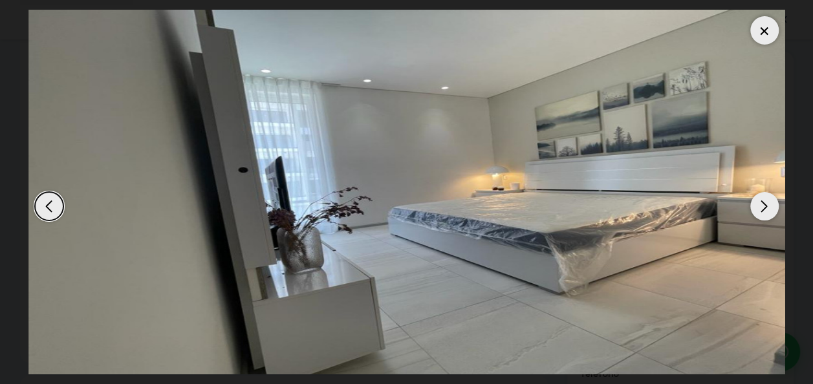
click at [764, 211] on div "Next slide" at bounding box center [765, 206] width 28 height 28
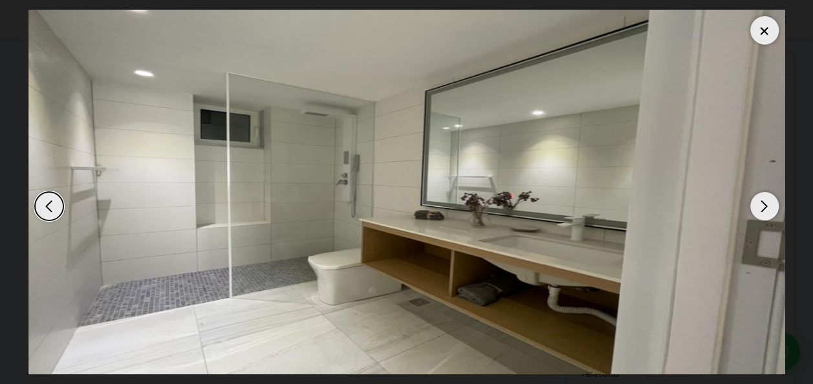
click at [764, 211] on div "Next slide" at bounding box center [765, 206] width 28 height 28
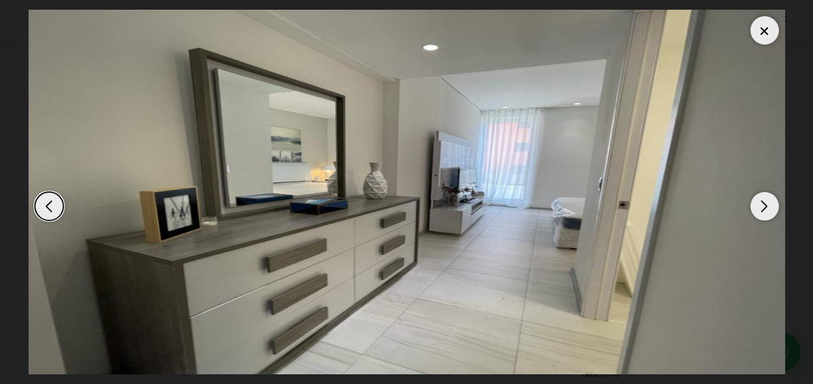
click at [764, 211] on div "Next slide" at bounding box center [765, 206] width 28 height 28
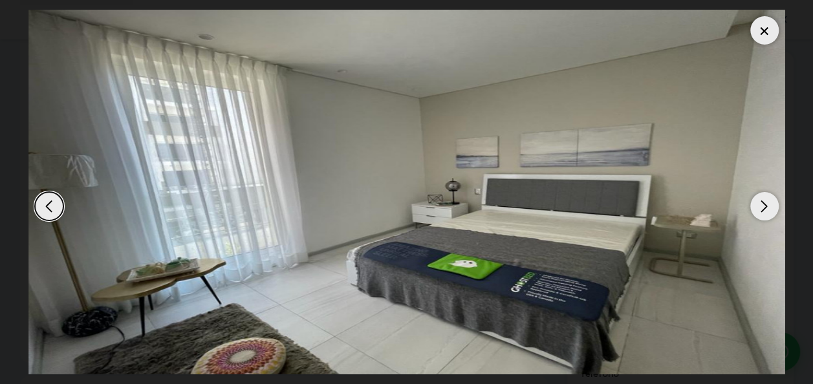
click at [764, 211] on div "Next slide" at bounding box center [765, 206] width 28 height 28
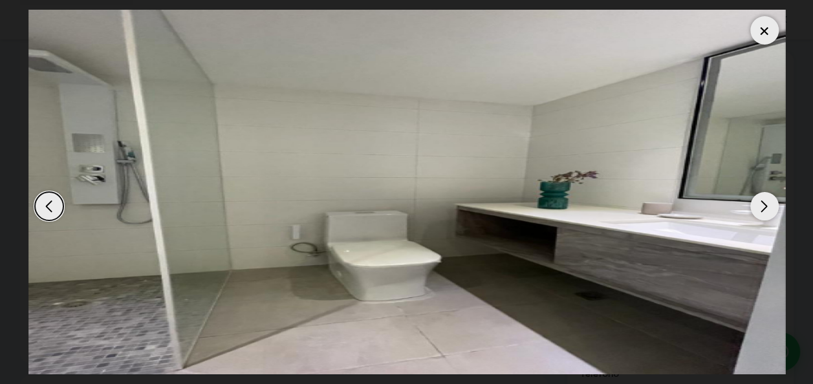
click at [764, 211] on div "Next slide" at bounding box center [765, 206] width 28 height 28
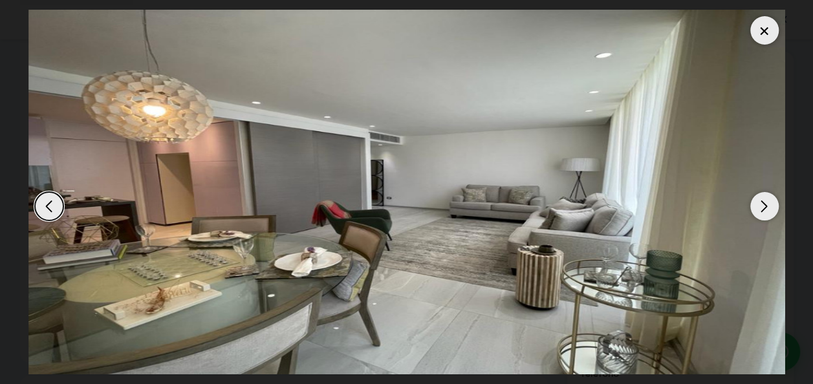
click at [764, 211] on div "Next slide" at bounding box center [765, 206] width 28 height 28
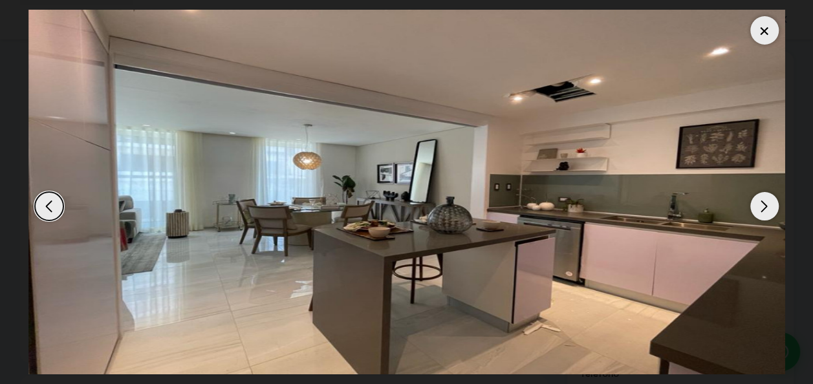
click at [764, 211] on div "Next slide" at bounding box center [765, 206] width 28 height 28
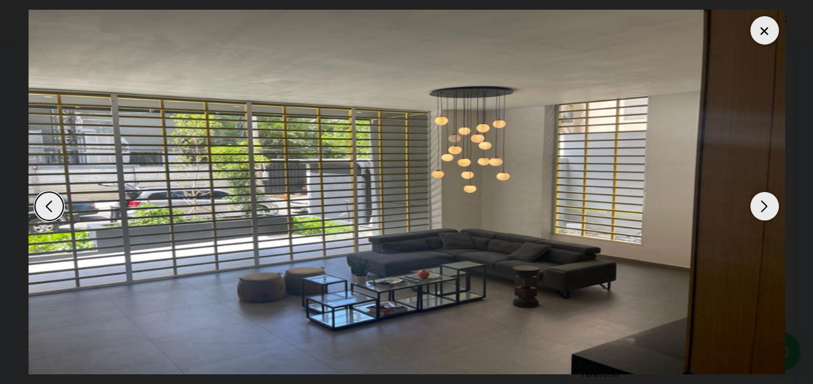
click at [764, 211] on div "Next slide" at bounding box center [765, 206] width 28 height 28
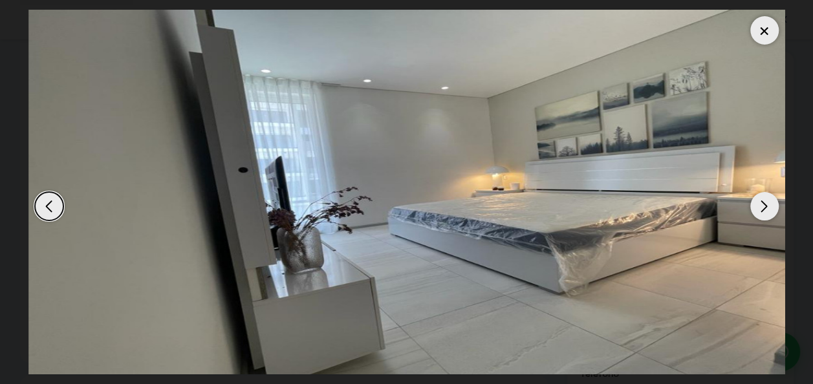
click at [766, 36] on div at bounding box center [765, 30] width 28 height 28
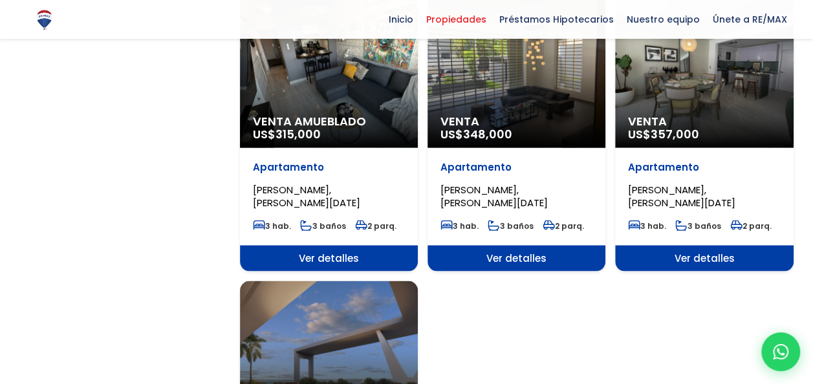
scroll to position [1232, 0]
select select "155"
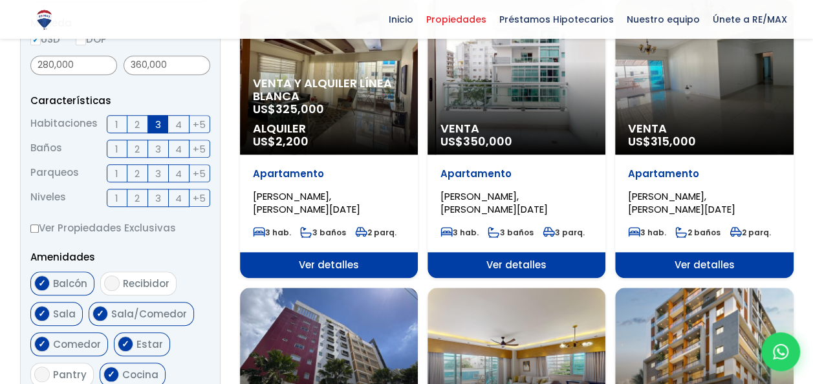
scroll to position [444, 0]
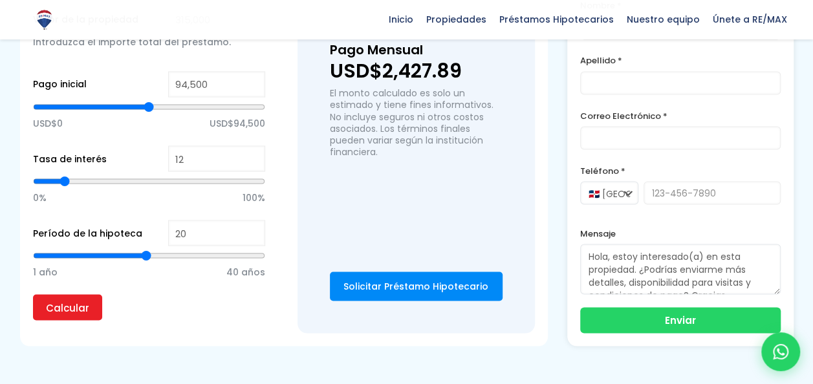
scroll to position [1108, 0]
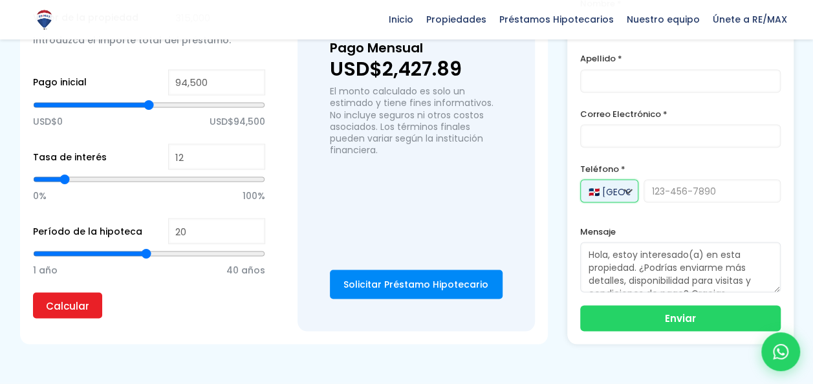
click at [630, 190] on select "🇩🇴 República Dominicana +1 🇺🇸 Estados Unidos +1 🇪🇸 España +34" at bounding box center [609, 190] width 58 height 23
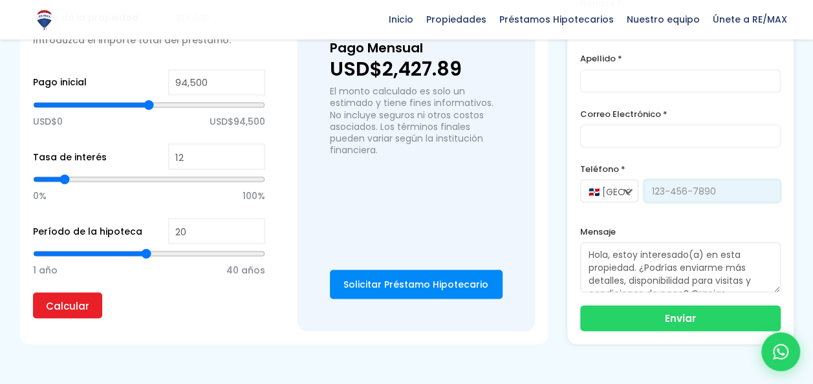
click at [703, 185] on input "tel" at bounding box center [712, 190] width 137 height 23
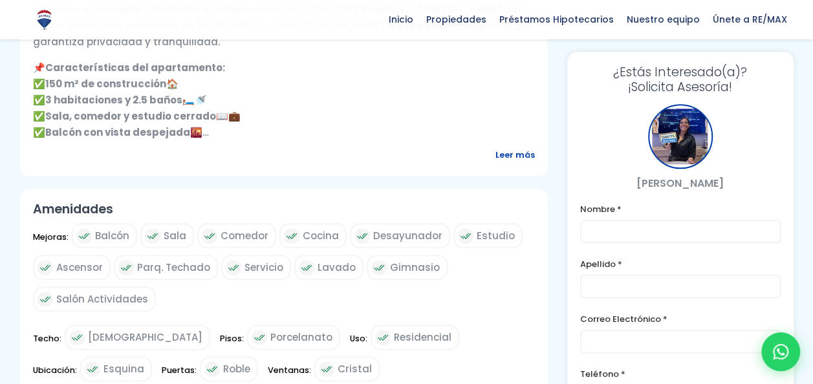
scroll to position [608, 0]
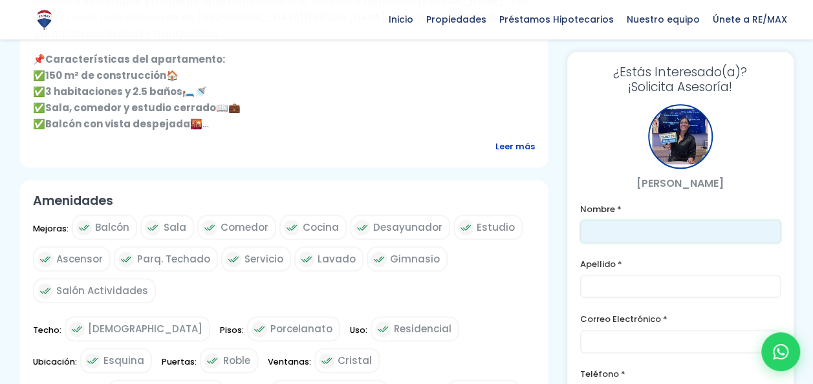
click at [698, 228] on input "text" at bounding box center [680, 231] width 201 height 23
type input "Maria"
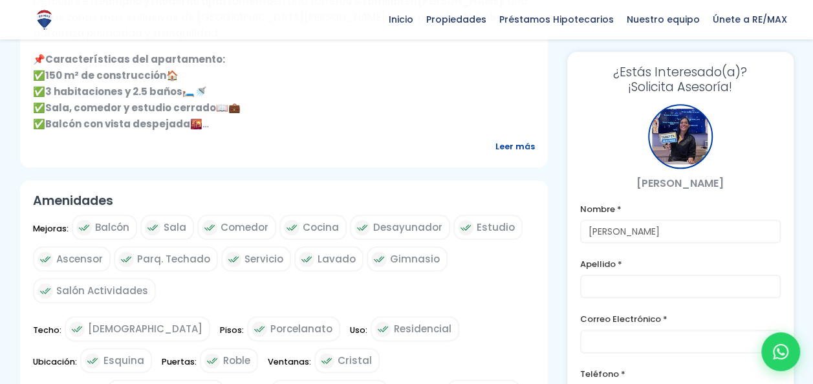
type input "KW"
type input "[PERSON_NAME][EMAIL_ADDRESS][DOMAIN_NAME]"
type input "8093602622"
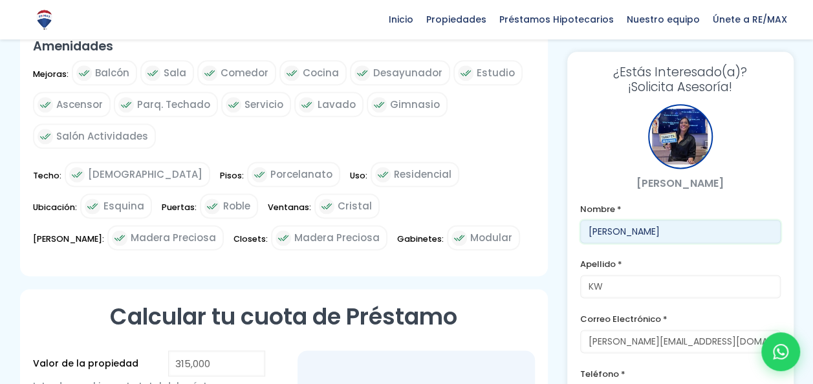
scroll to position [791, 0]
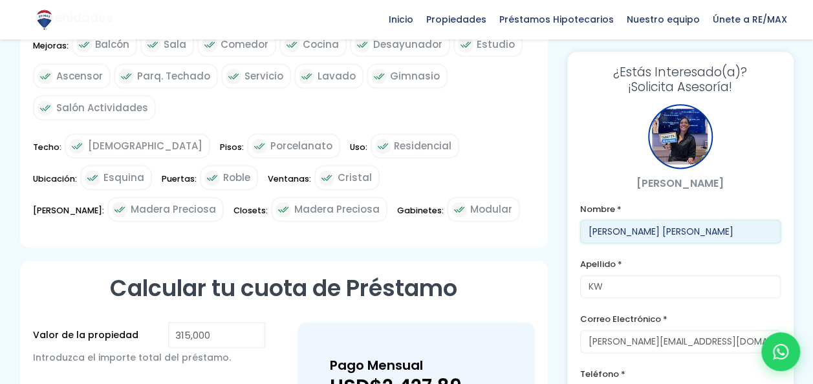
type input "[PERSON_NAME]"
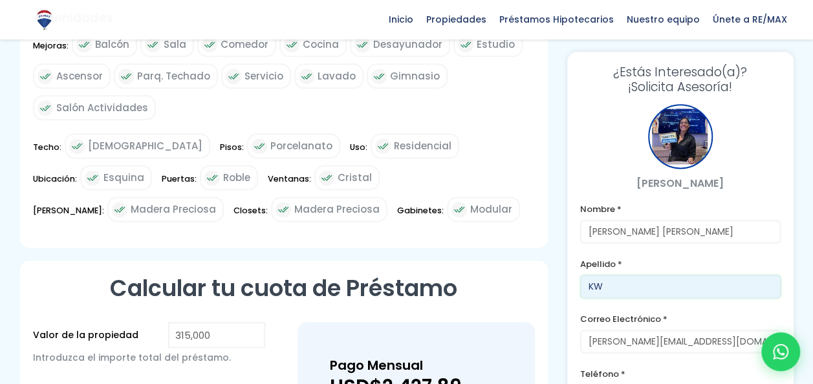
click at [657, 283] on input "KW" at bounding box center [680, 286] width 201 height 23
type input "K"
type input "[PERSON_NAME]"
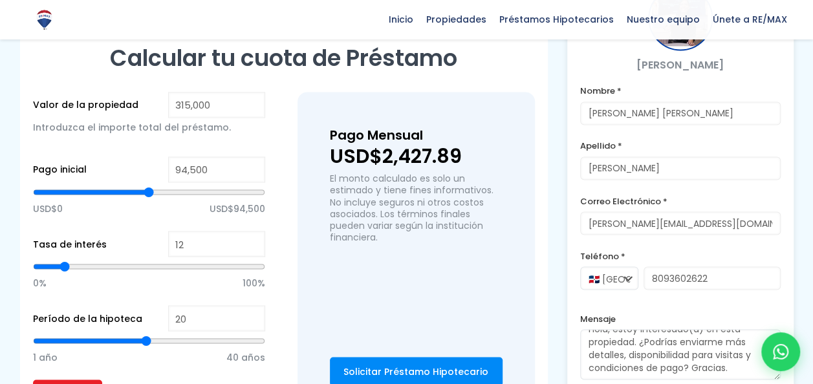
scroll to position [1041, 0]
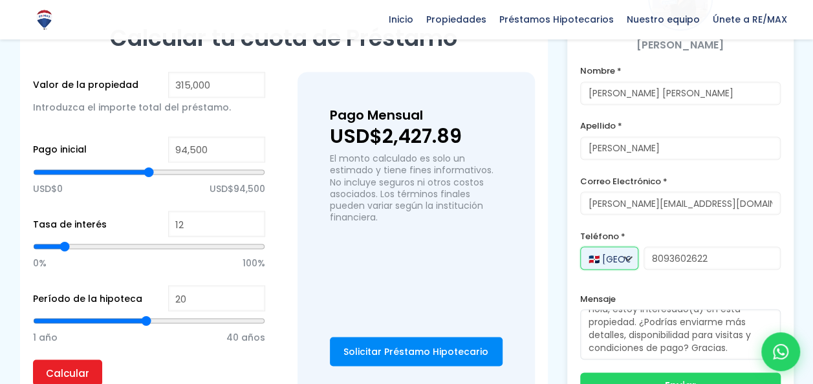
click at [632, 259] on select "🇩🇴 República Dominicana +1 🇺🇸 Estados Unidos +1 🇪🇸 España +34" at bounding box center [609, 258] width 58 height 23
click at [580, 247] on select "🇩🇴 República Dominicana +1 🇺🇸 Estados Unidos +1 🇪🇸 España +34" at bounding box center [609, 258] width 58 height 23
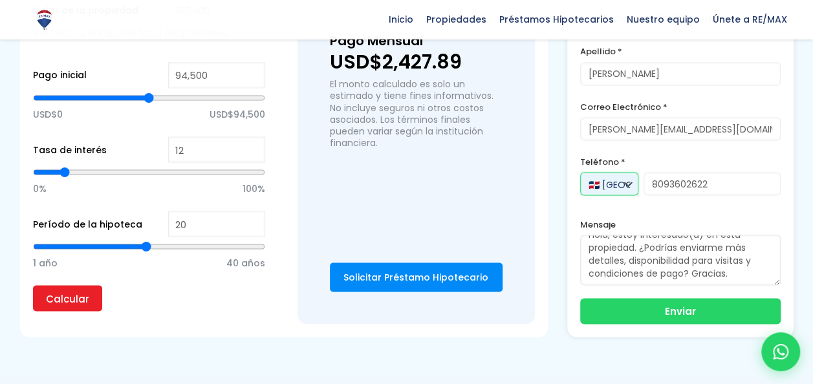
scroll to position [1150, 0]
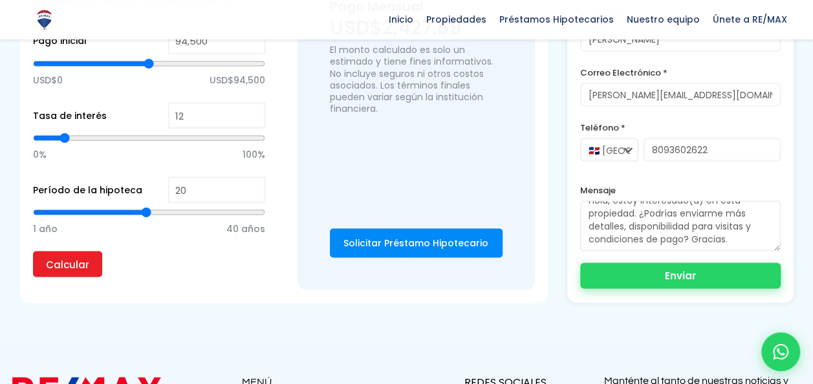
click at [718, 266] on button "Enviar" at bounding box center [680, 276] width 201 height 26
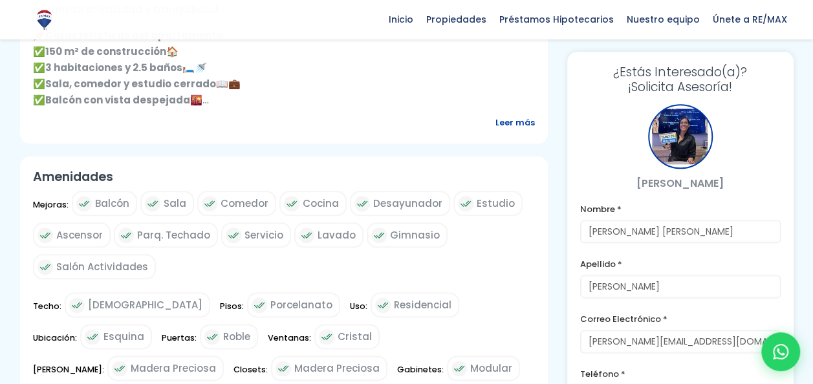
scroll to position [457, 0]
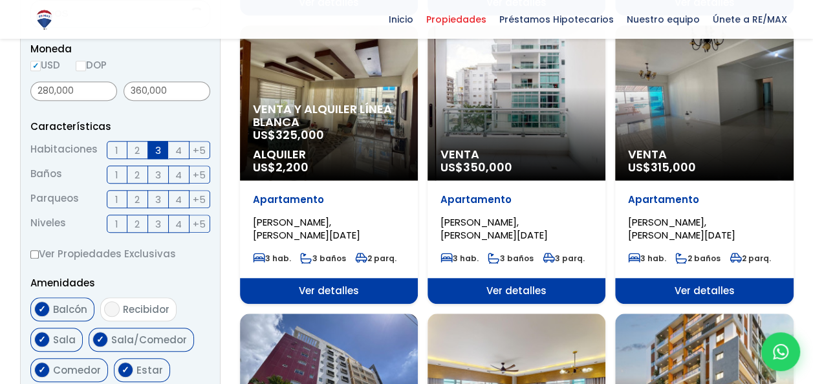
scroll to position [444, 0]
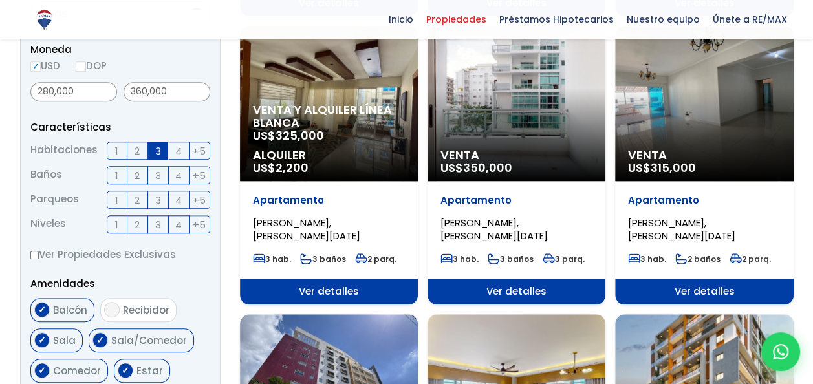
select select "155"
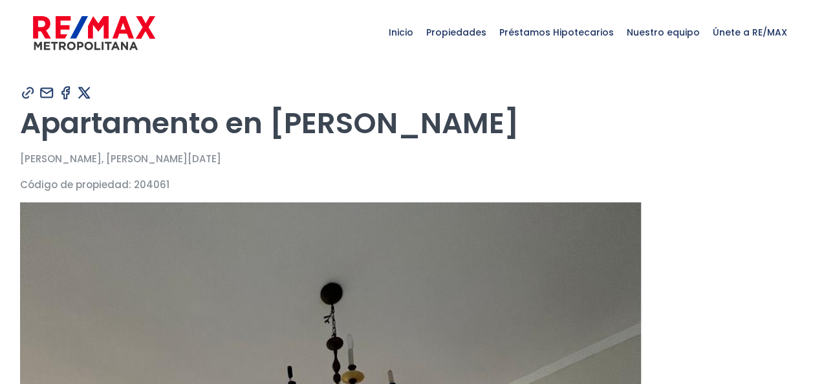
type input "[PERSON_NAME]"
type input "[PERSON_NAME][EMAIL_ADDRESS][DOMAIN_NAME]"
type input "8093602622"
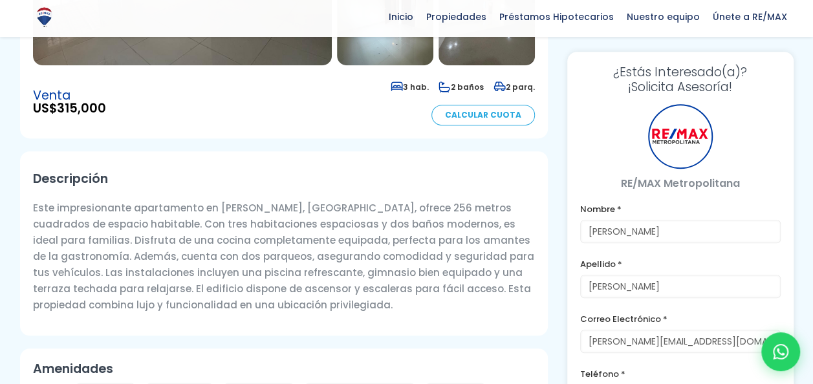
scroll to position [448, 0]
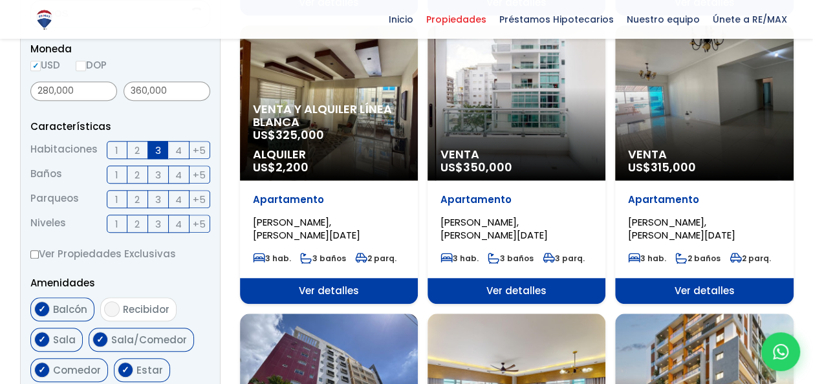
scroll to position [444, 0]
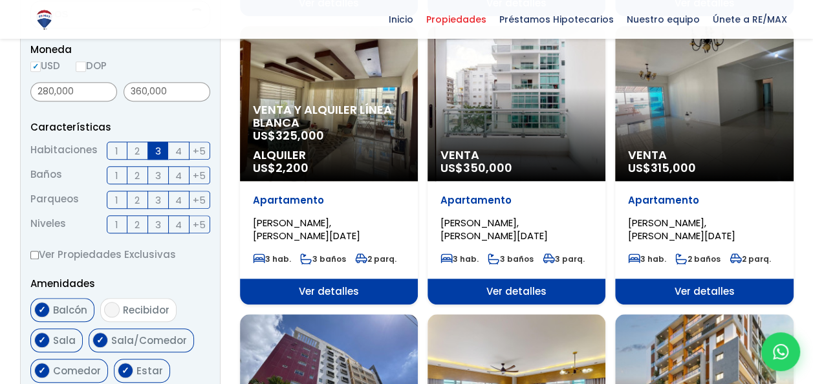
select select "155"
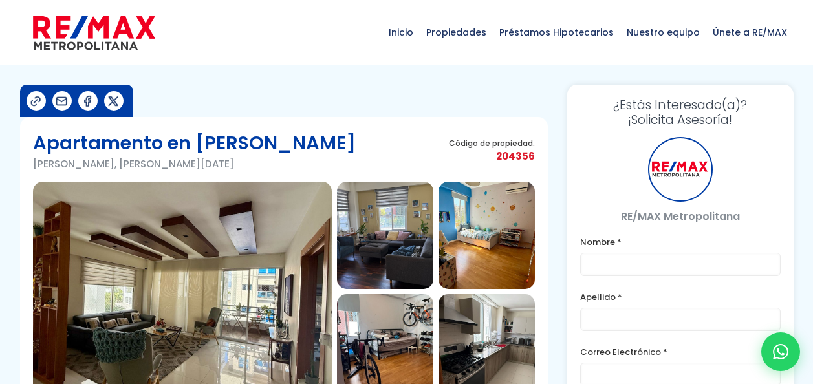
type input "[PERSON_NAME]"
type input "[PERSON_NAME][EMAIL_ADDRESS][DOMAIN_NAME]"
type input "8093602622"
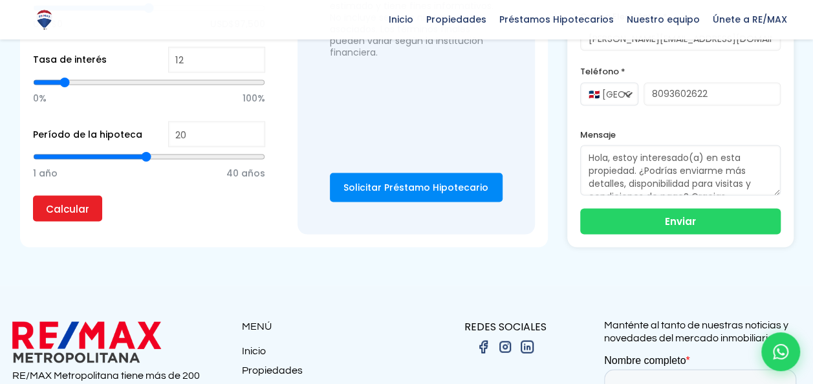
scroll to position [1134, 0]
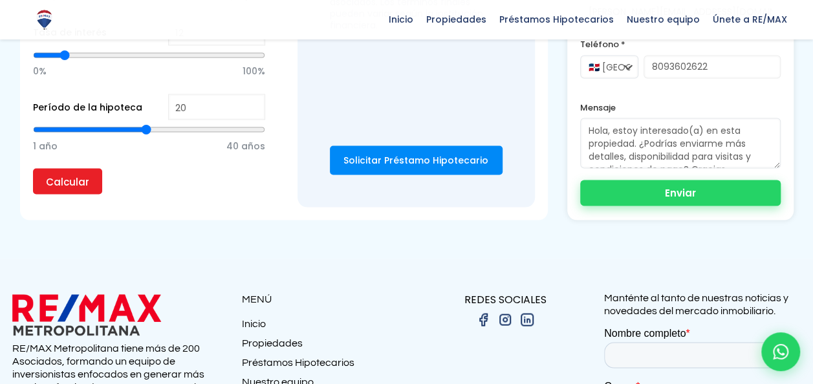
click at [701, 198] on button "Enviar" at bounding box center [680, 193] width 201 height 26
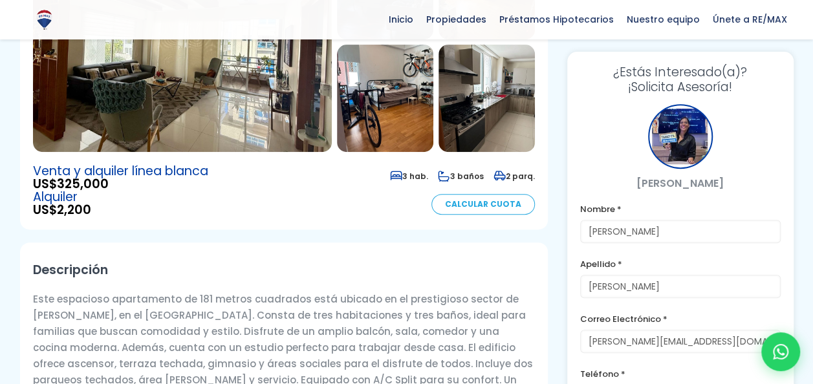
scroll to position [0, 0]
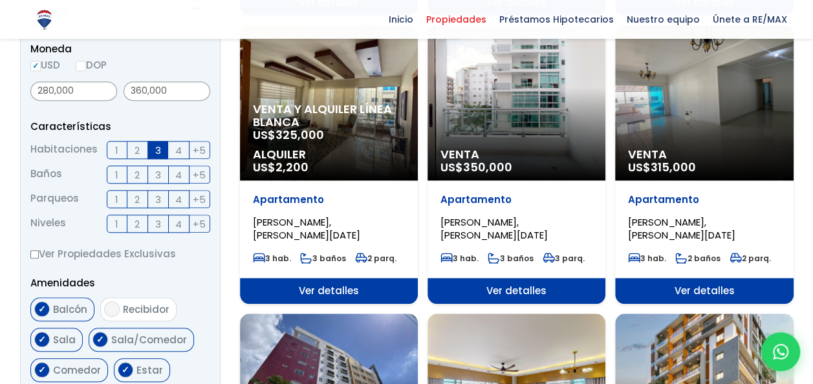
select select "155"
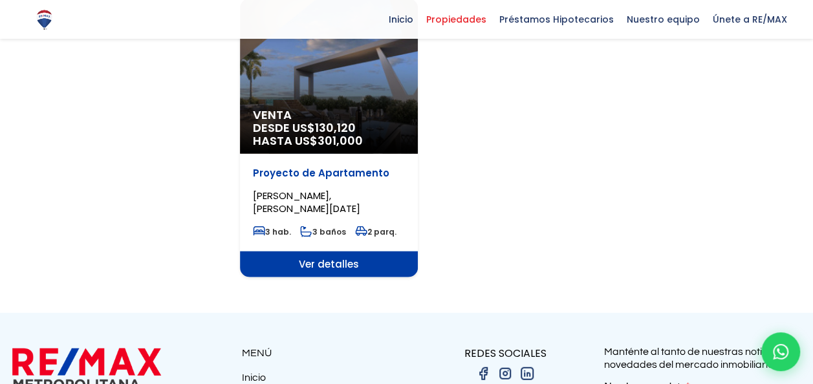
scroll to position [919, 0]
